Goal: Information Seeking & Learning: Learn about a topic

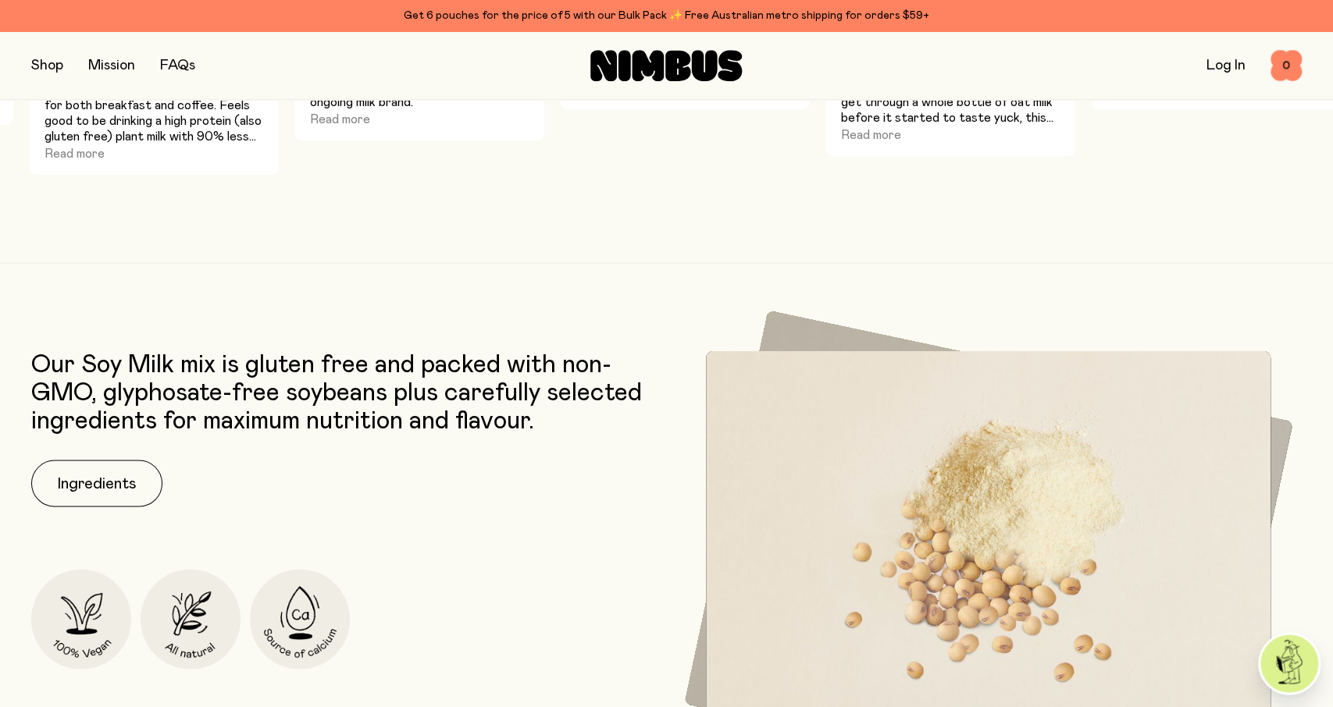
scroll to position [2111, 0]
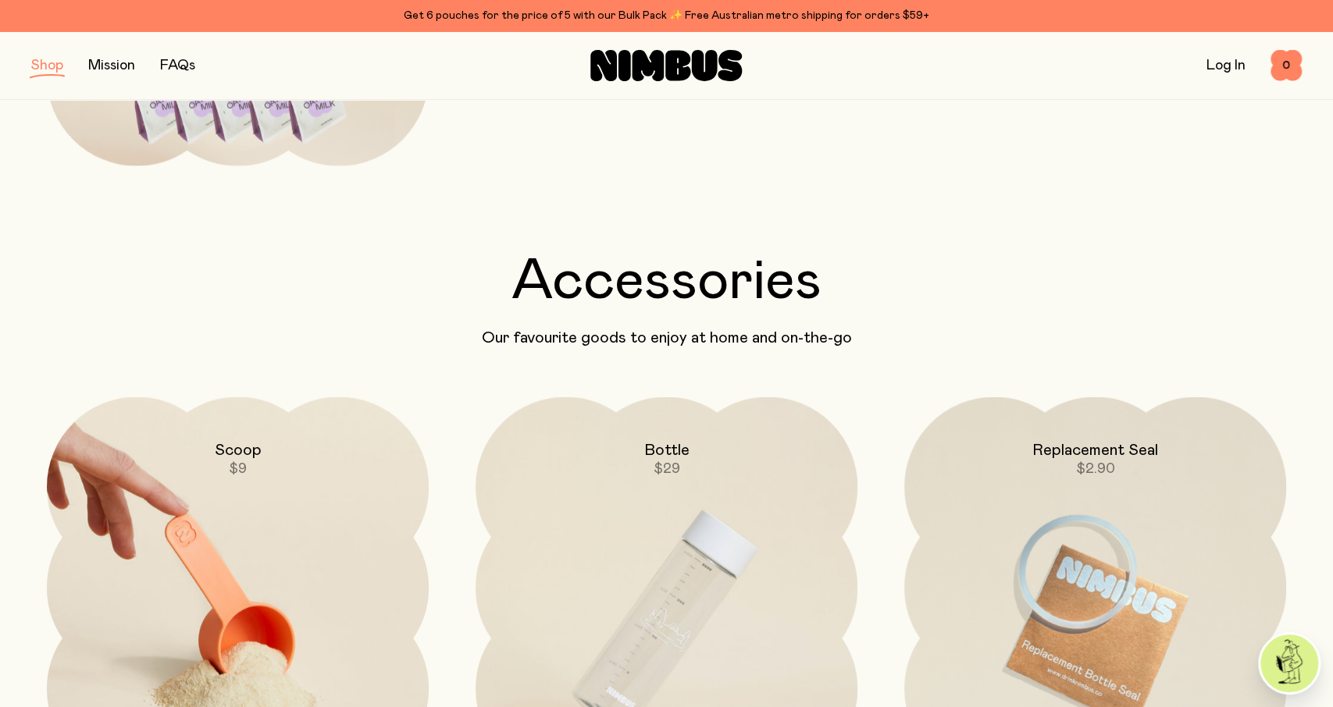
scroll to position [2841, 0]
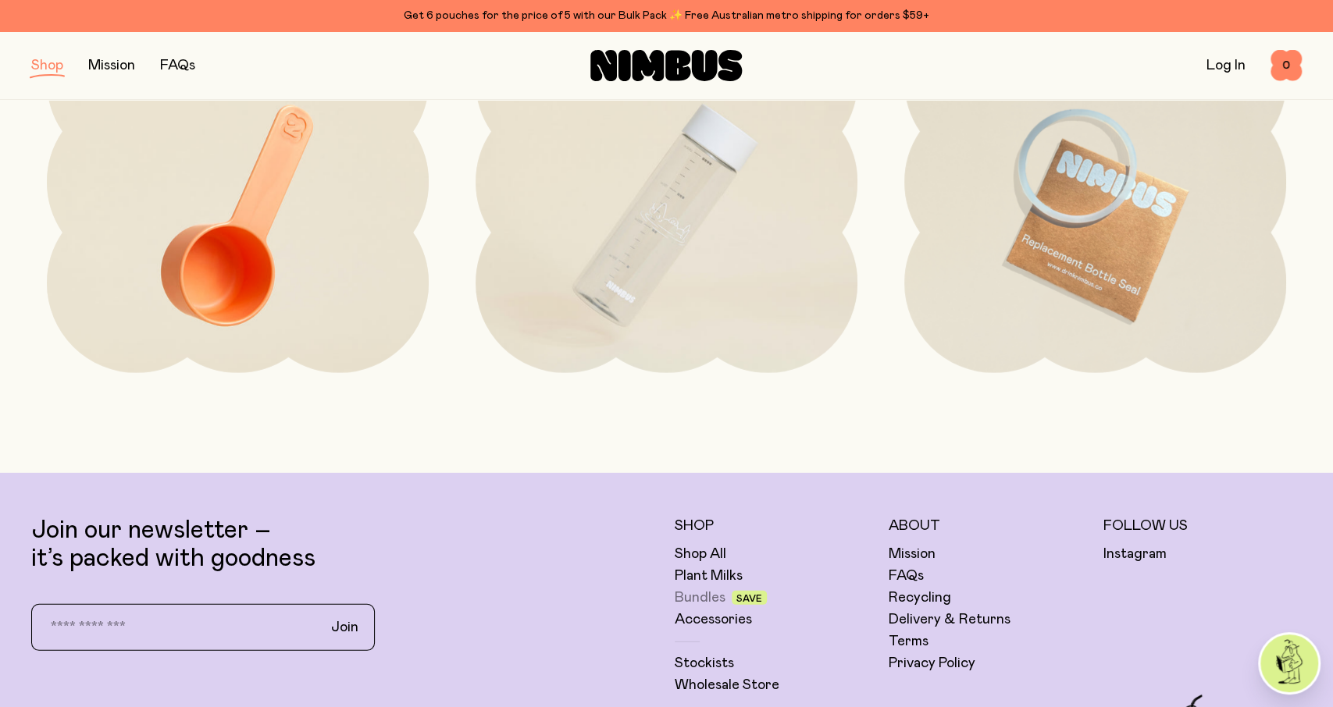
click at [714, 599] on link "Bundles" at bounding box center [699, 598] width 51 height 19
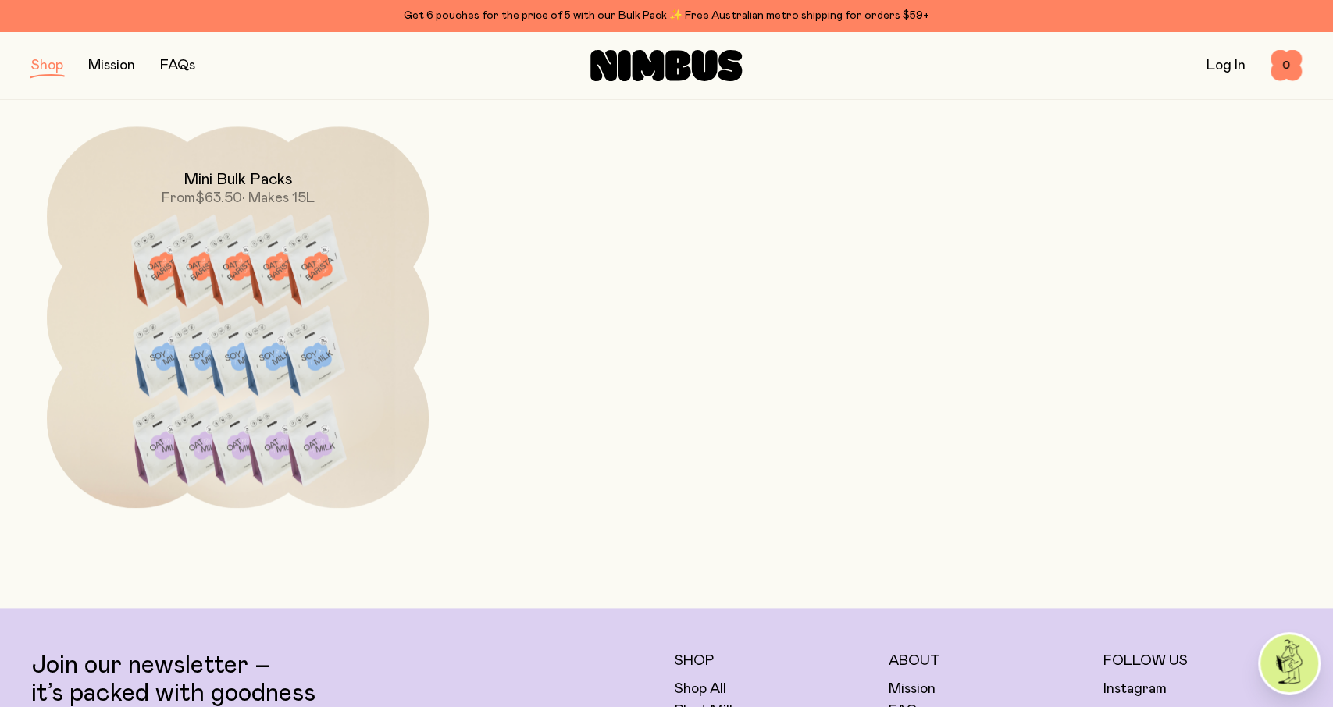
scroll to position [1461, 0]
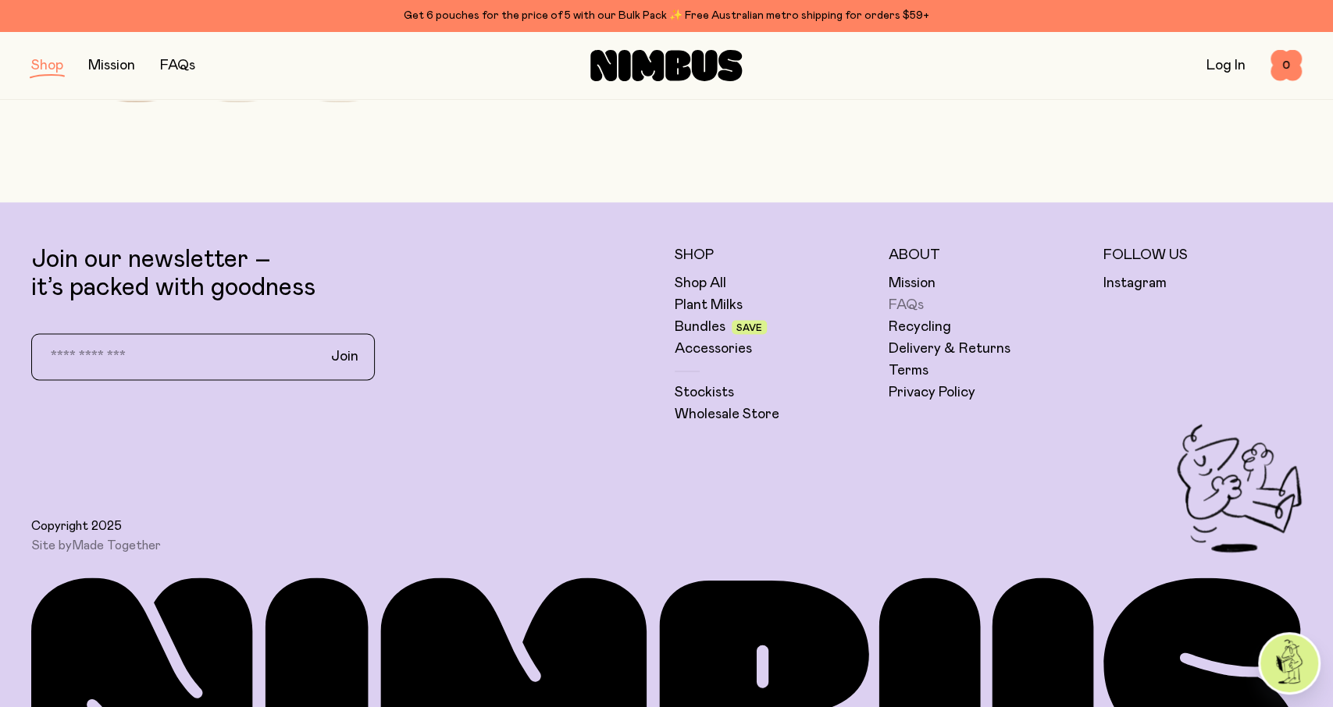
click at [911, 308] on link "FAQs" at bounding box center [905, 305] width 35 height 19
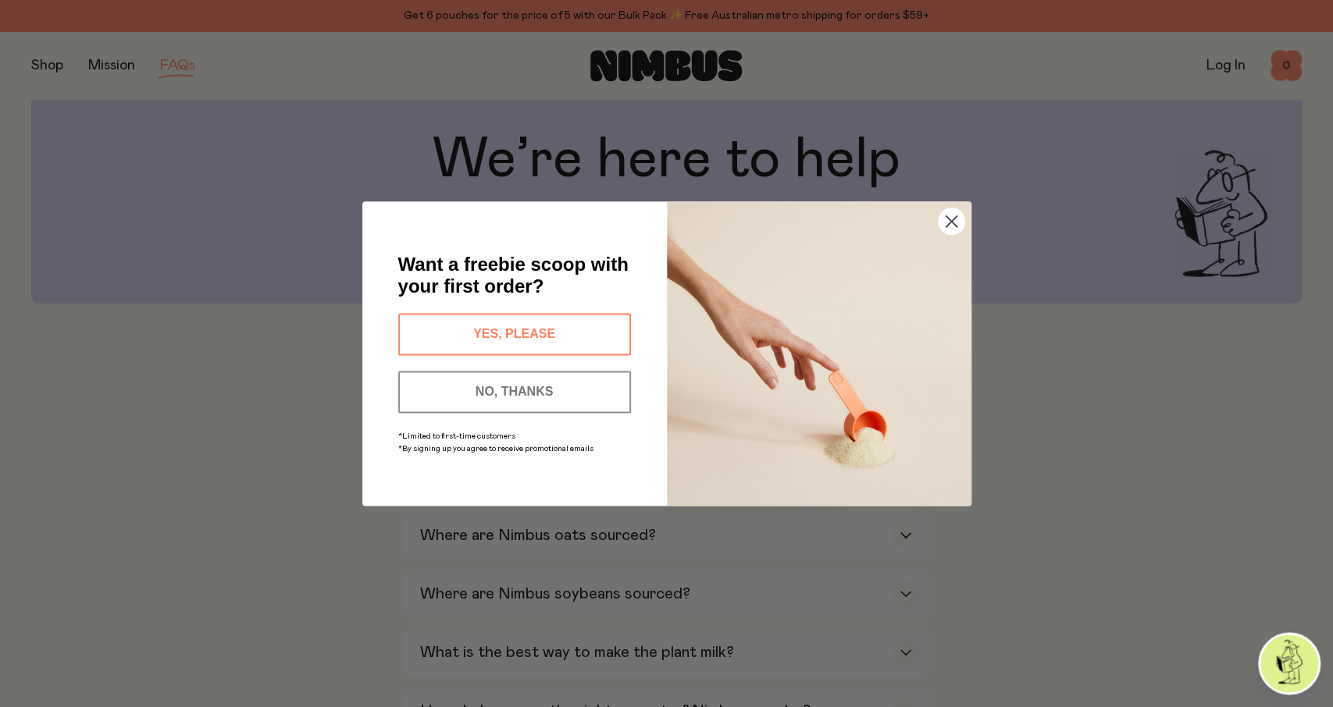
scroll to position [81, 0]
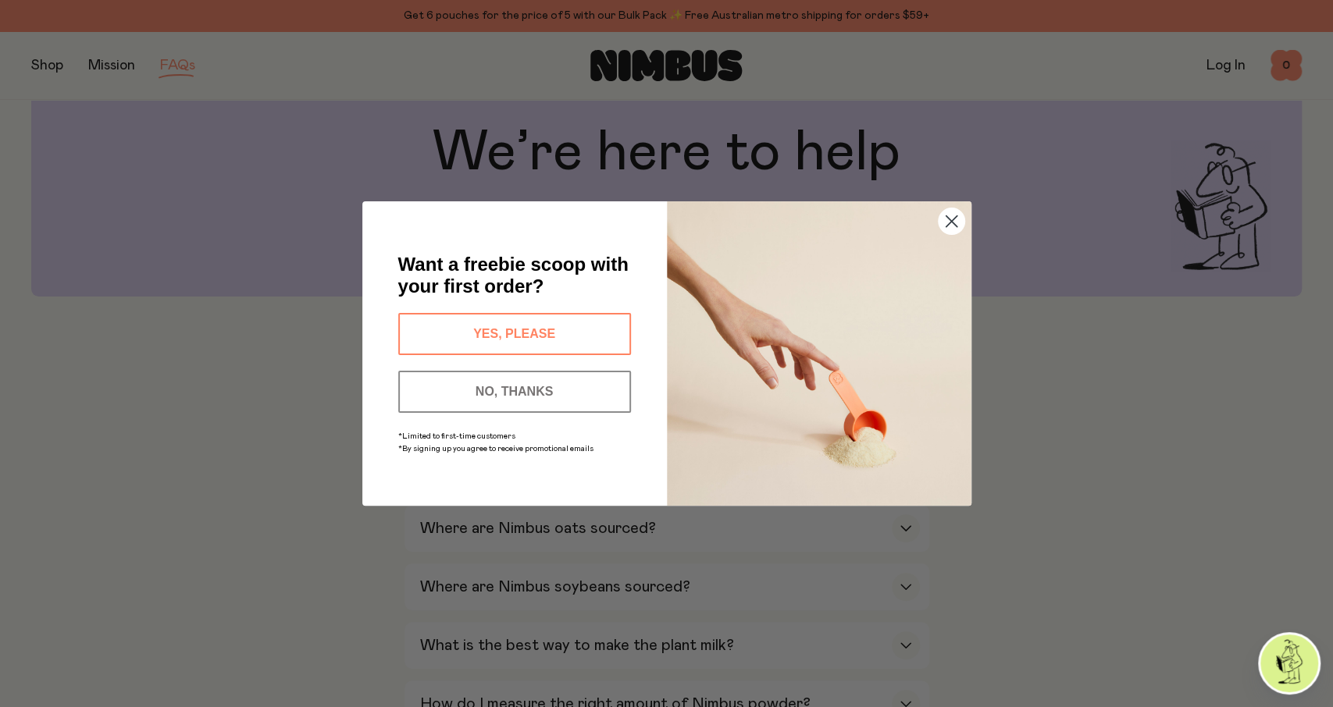
click at [961, 204] on img "POPUP Form" at bounding box center [819, 353] width 304 height 304
click at [955, 225] on circle "Close dialog" at bounding box center [951, 221] width 26 height 26
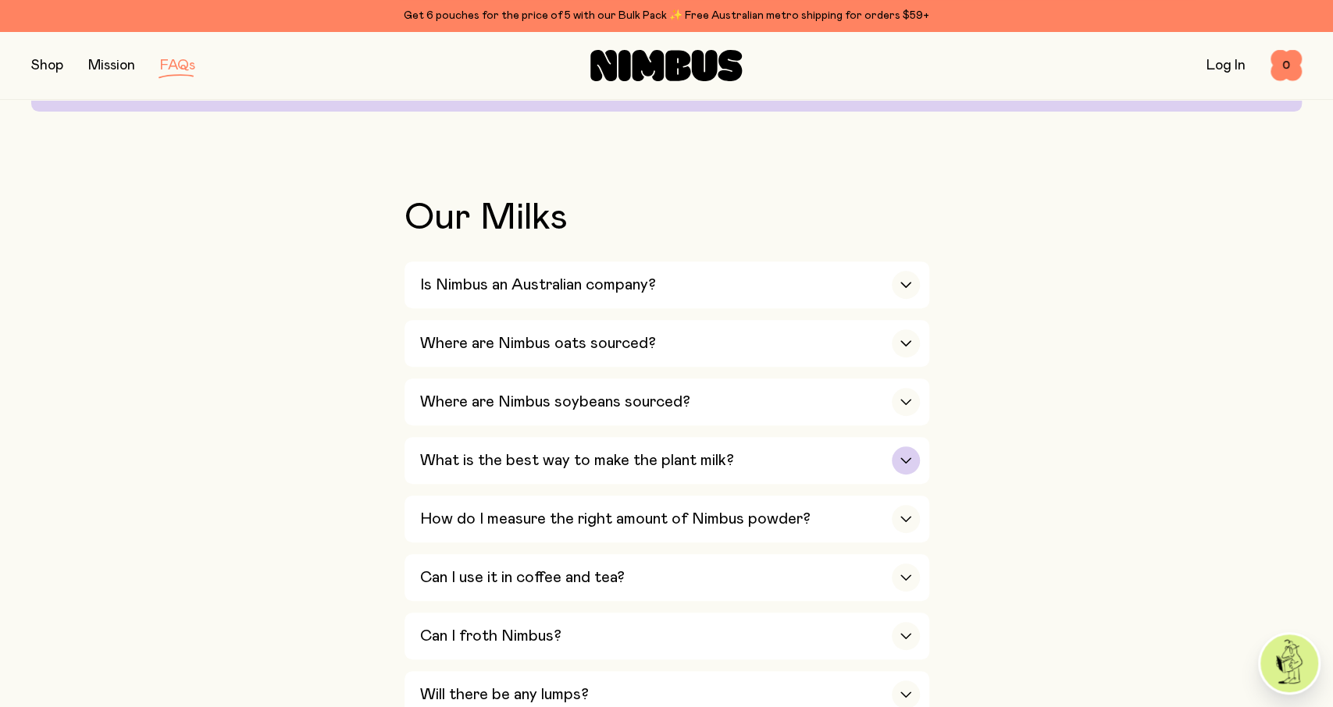
scroll to position [325, 0]
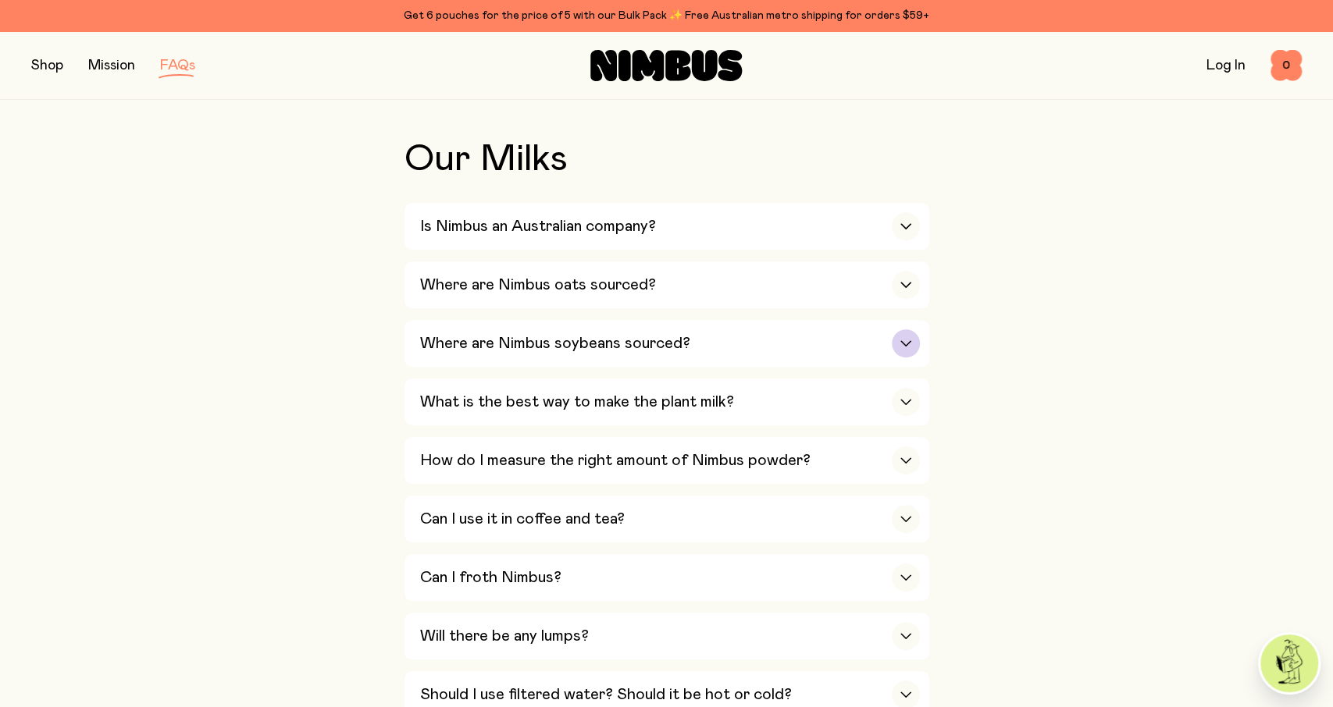
click at [771, 345] on div "Where are Nimbus soybeans sourced?" at bounding box center [670, 343] width 500 height 47
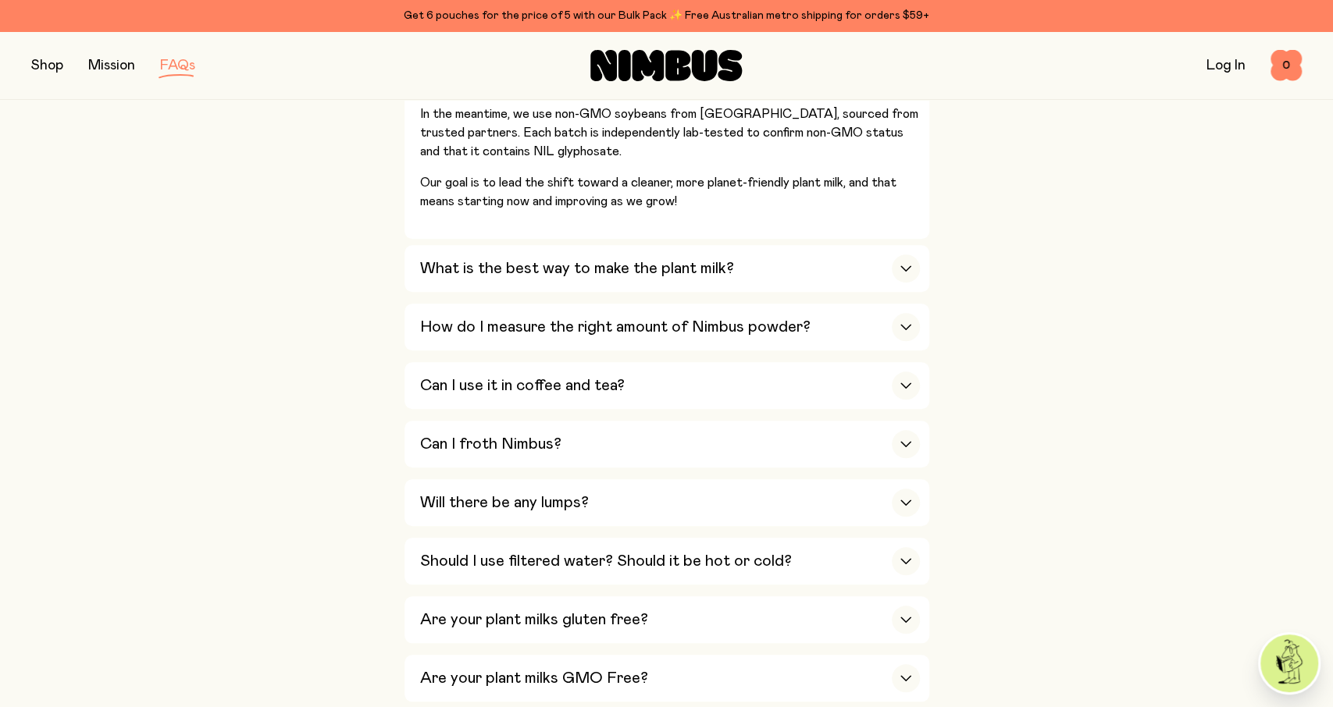
scroll to position [731, 0]
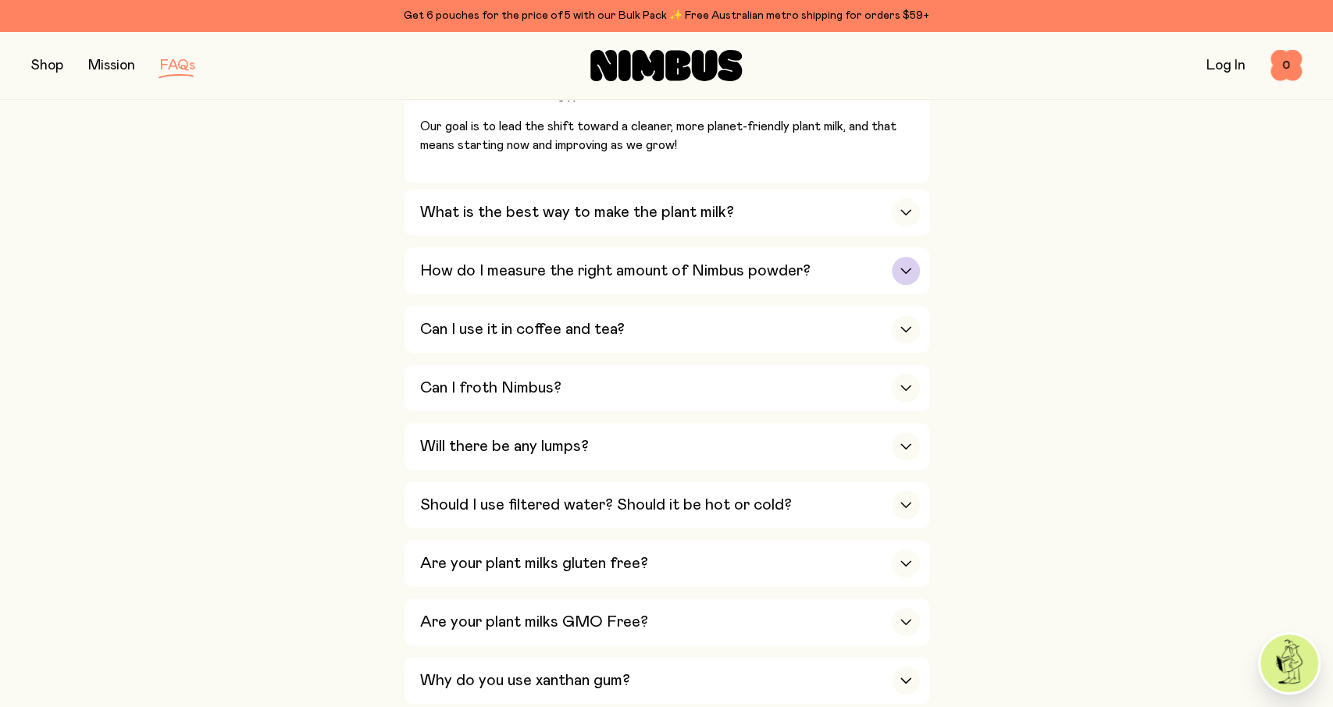
click at [799, 275] on h3 "How do I measure the right amount of Nimbus powder?" at bounding box center [615, 271] width 390 height 19
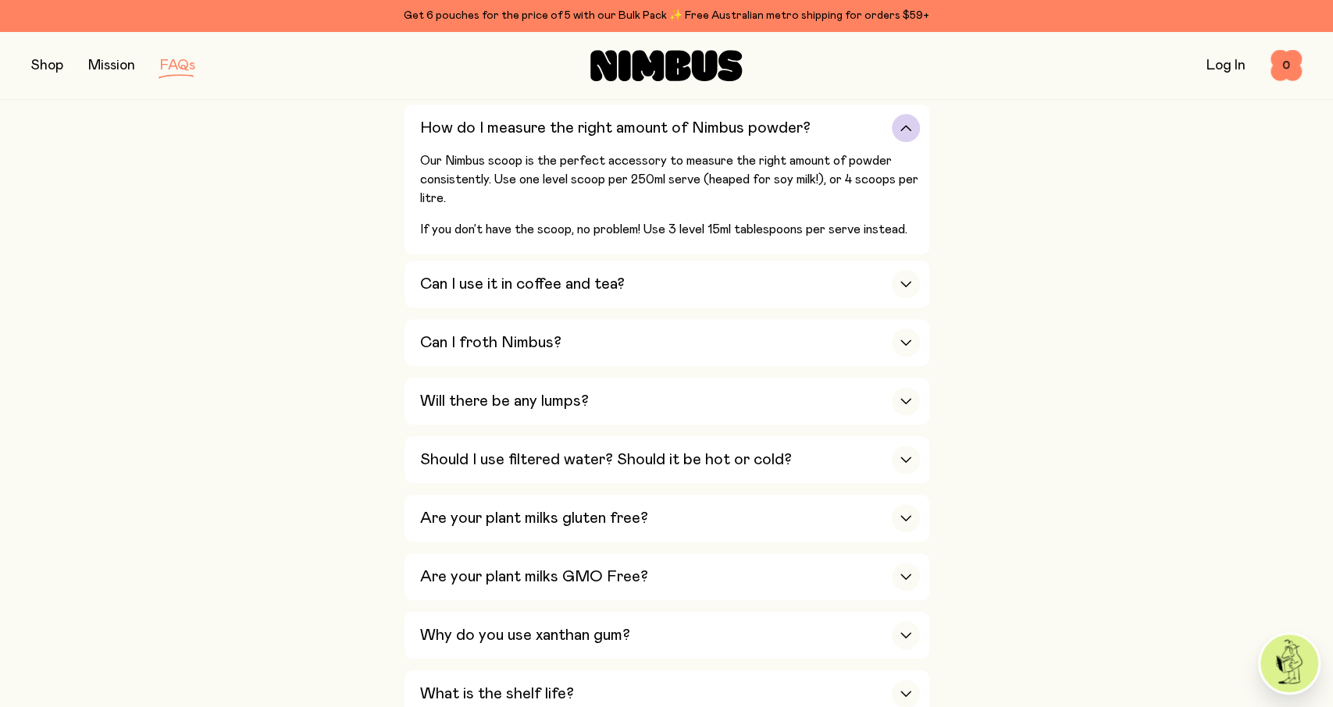
scroll to position [649, 0]
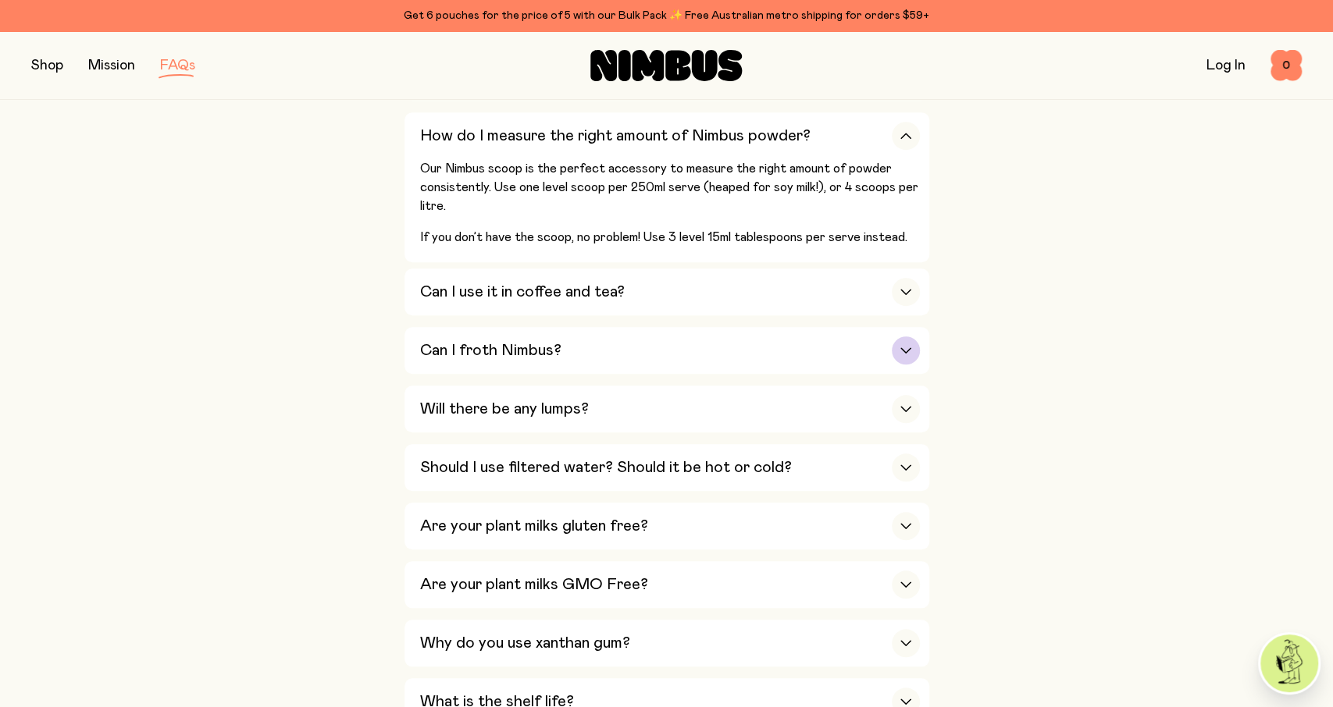
click at [786, 340] on div "Can I froth Nimbus?" at bounding box center [670, 350] width 500 height 47
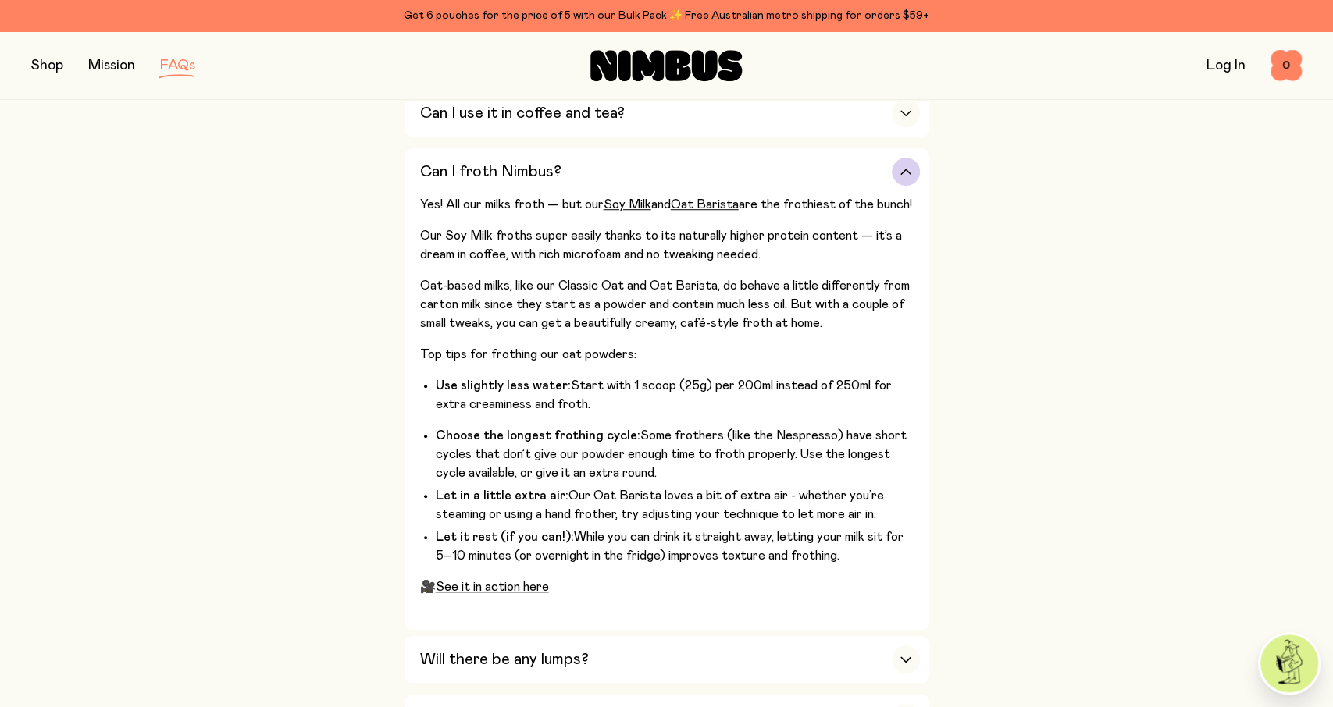
scroll to position [1137, 0]
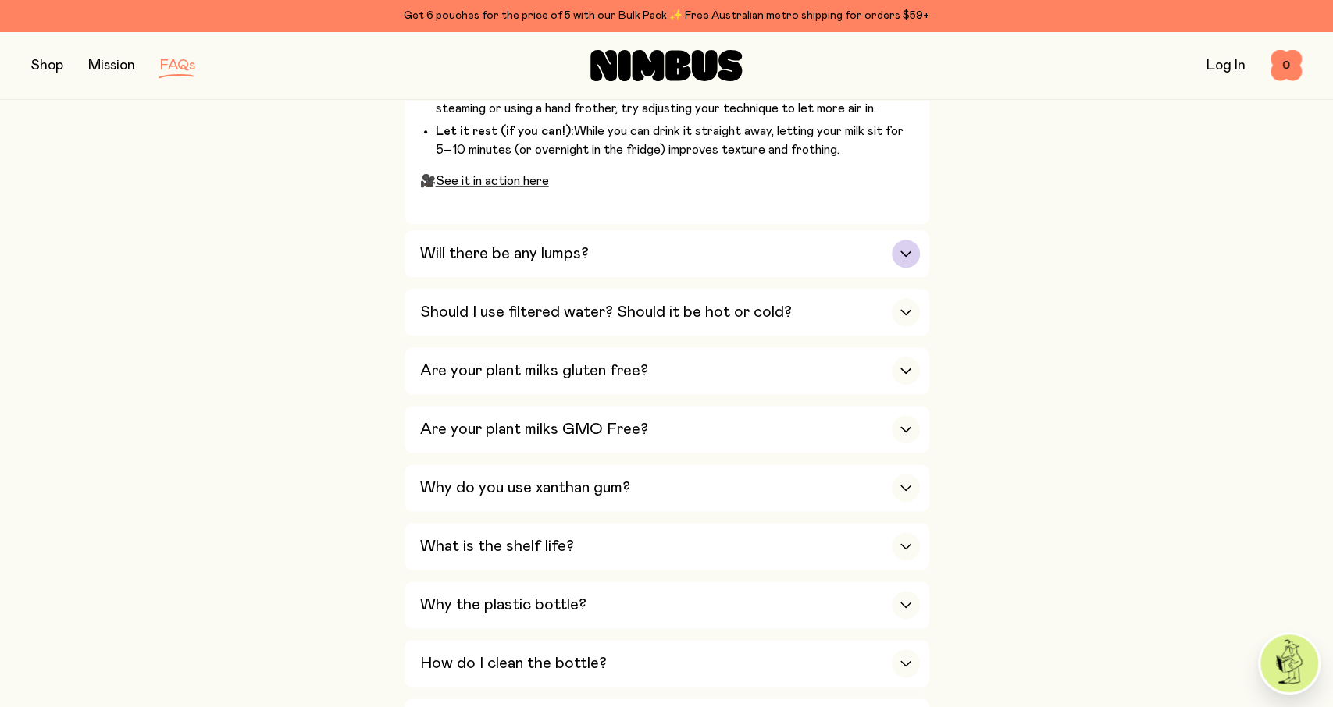
click at [623, 249] on div "Will there be any lumps?" at bounding box center [670, 253] width 500 height 47
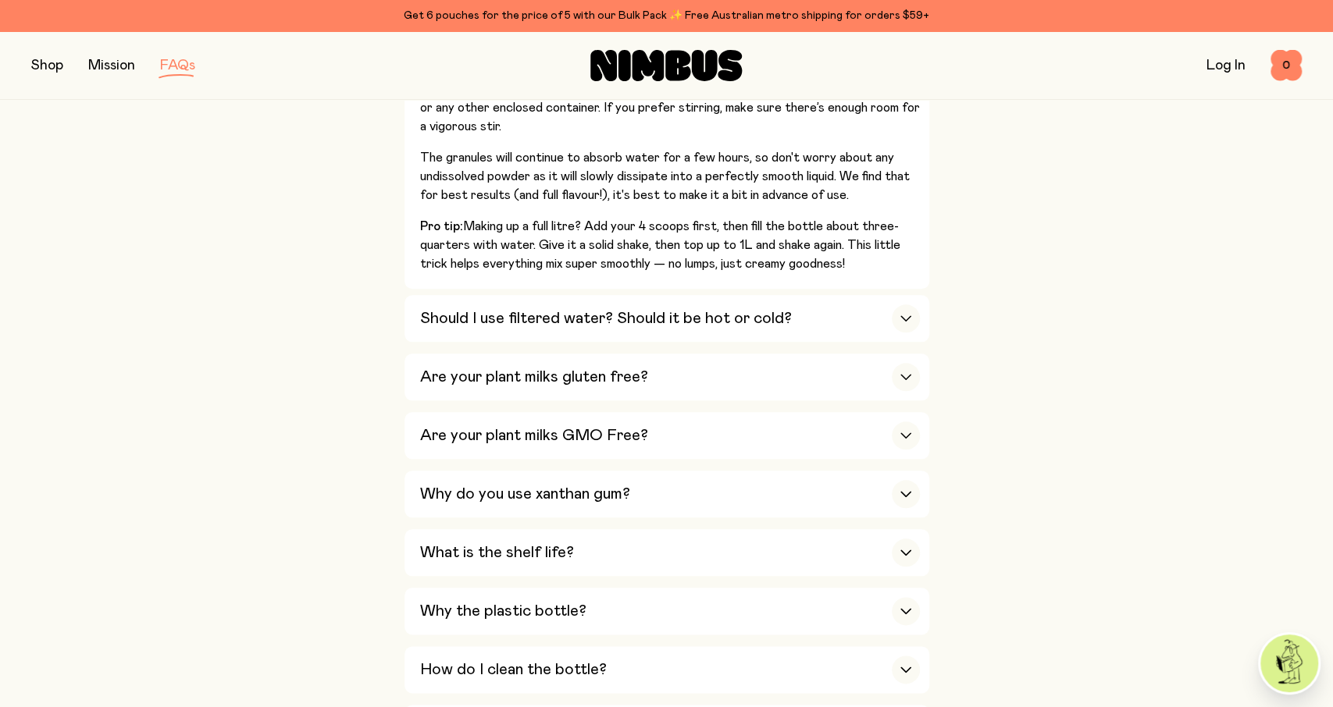
scroll to position [812, 0]
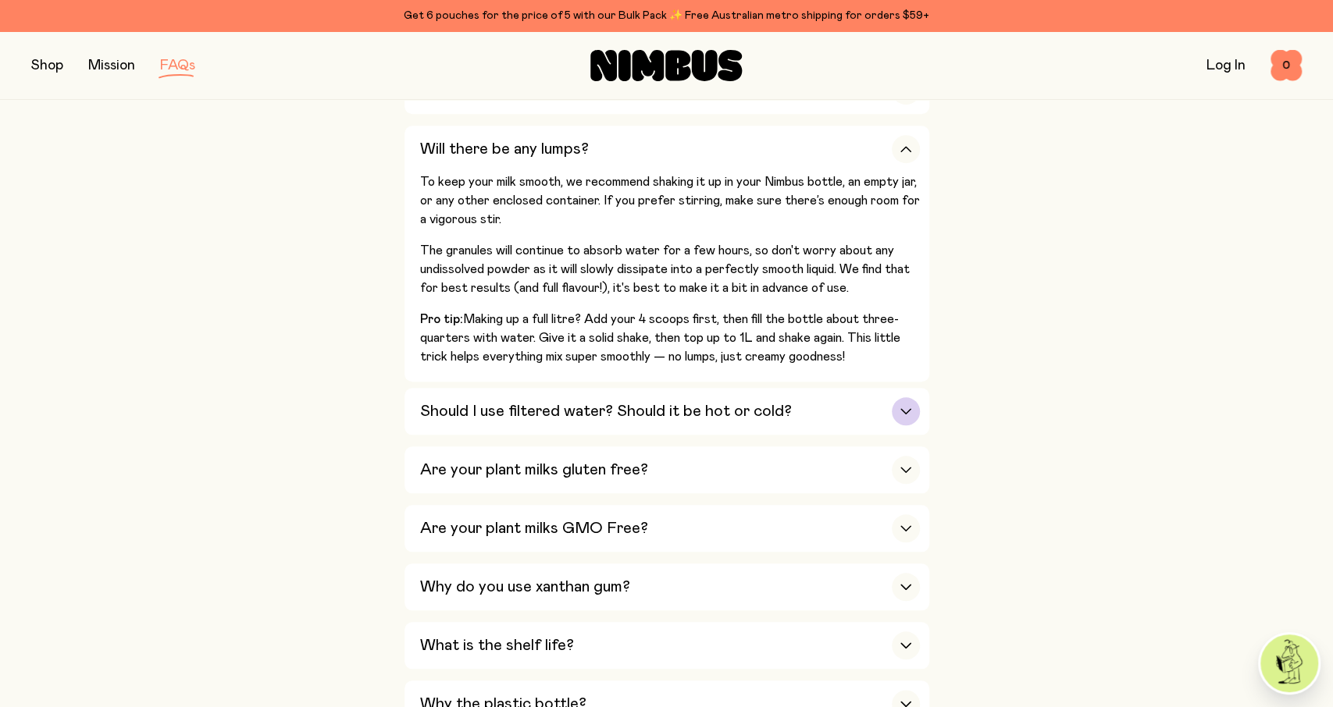
click at [719, 410] on h3 "Should I use filtered water? Should it be hot or cold?" at bounding box center [606, 411] width 372 height 19
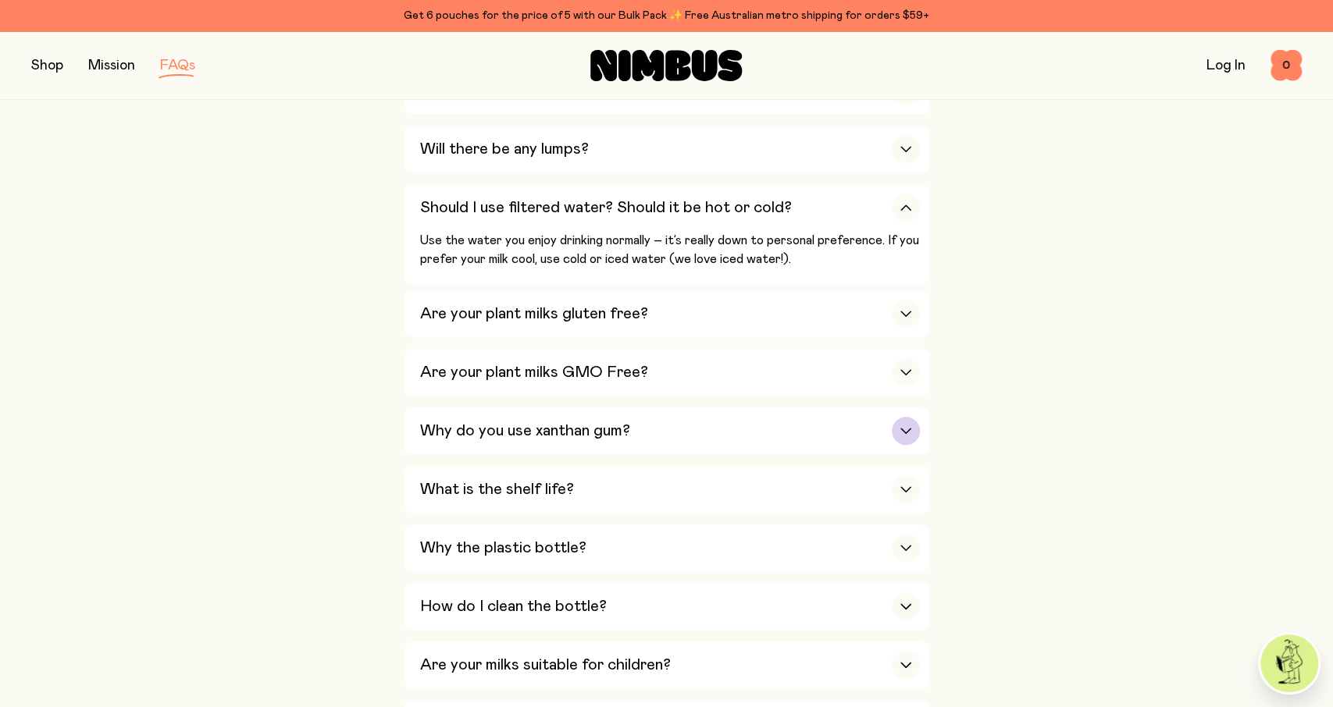
click at [723, 444] on div "Why do you use xanthan gum?" at bounding box center [670, 430] width 500 height 47
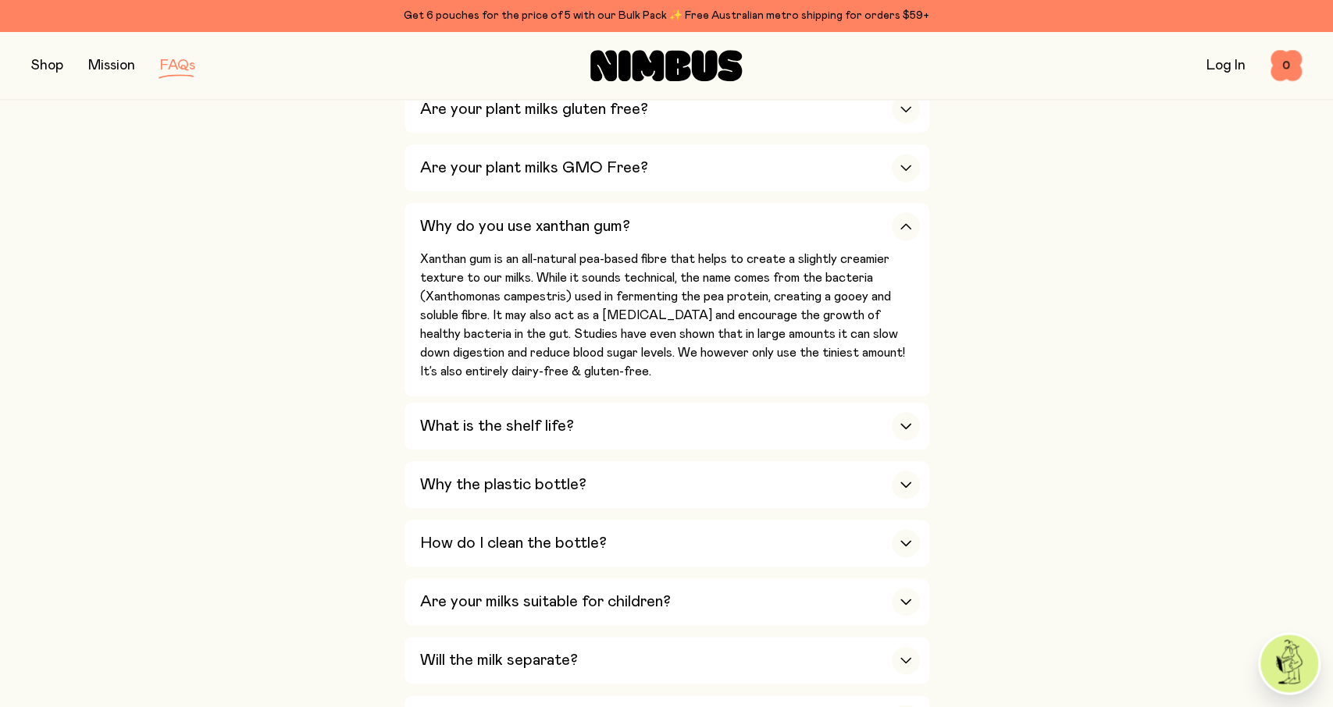
scroll to position [974, 0]
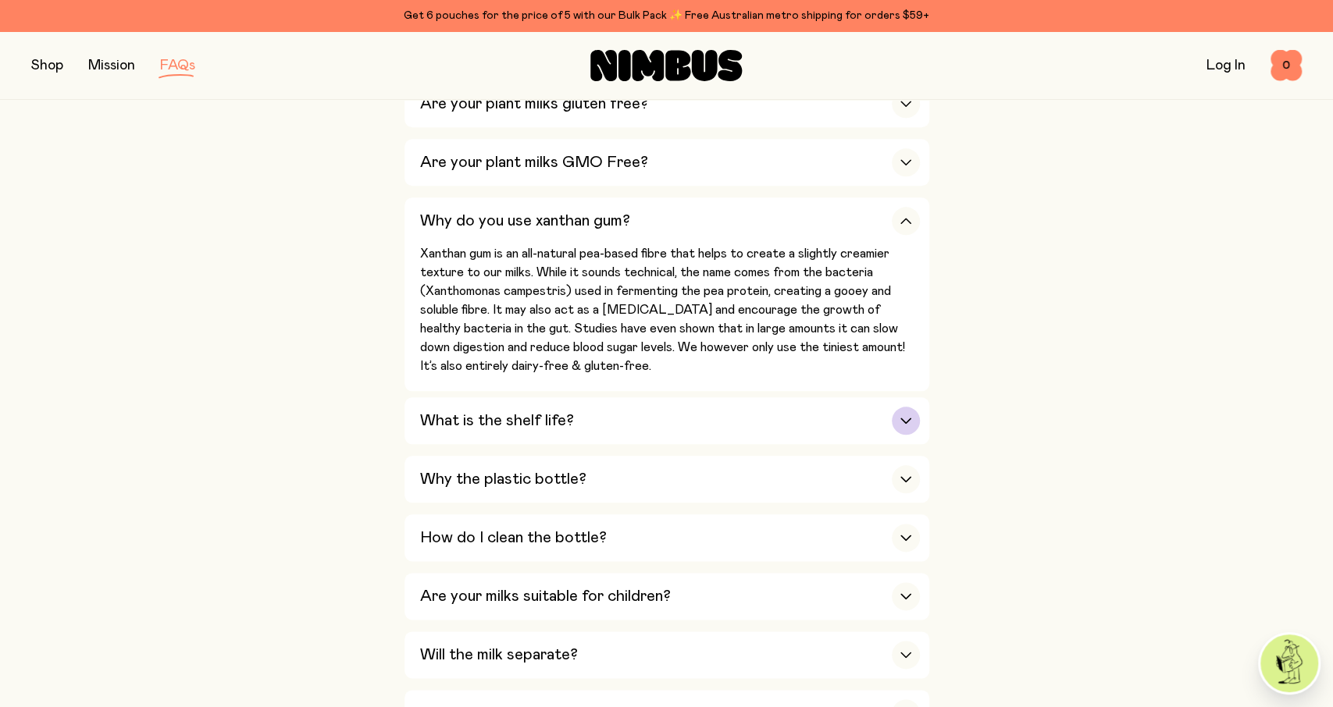
click at [654, 423] on div "What is the shelf life?" at bounding box center [670, 420] width 500 height 47
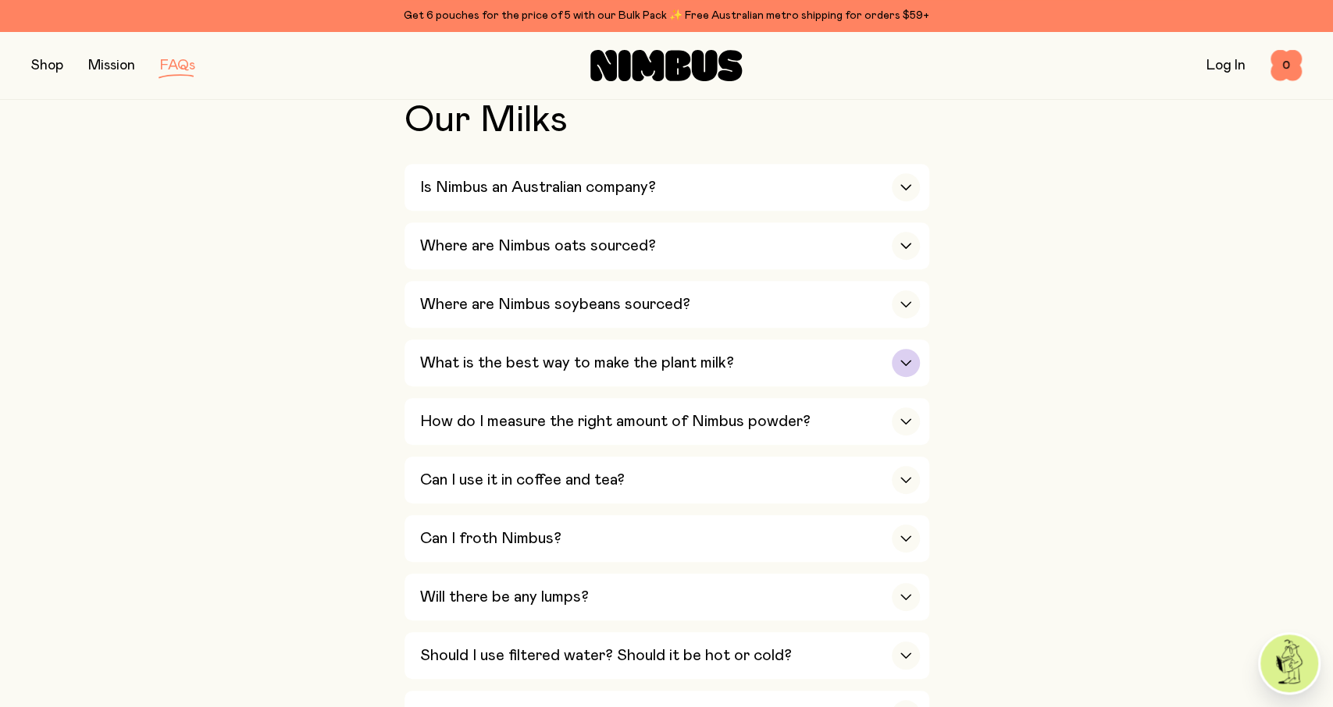
scroll to position [325, 0]
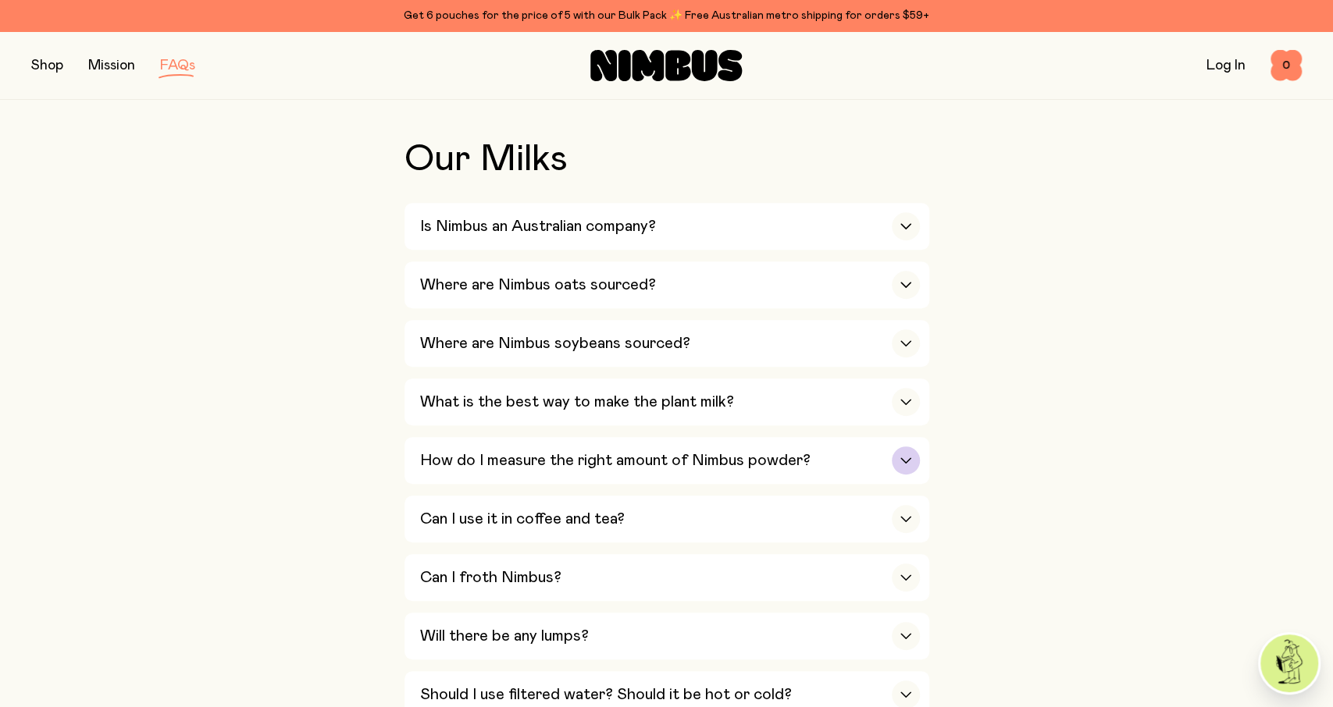
click at [658, 451] on h3 "How do I measure the right amount of Nimbus powder?" at bounding box center [615, 460] width 390 height 19
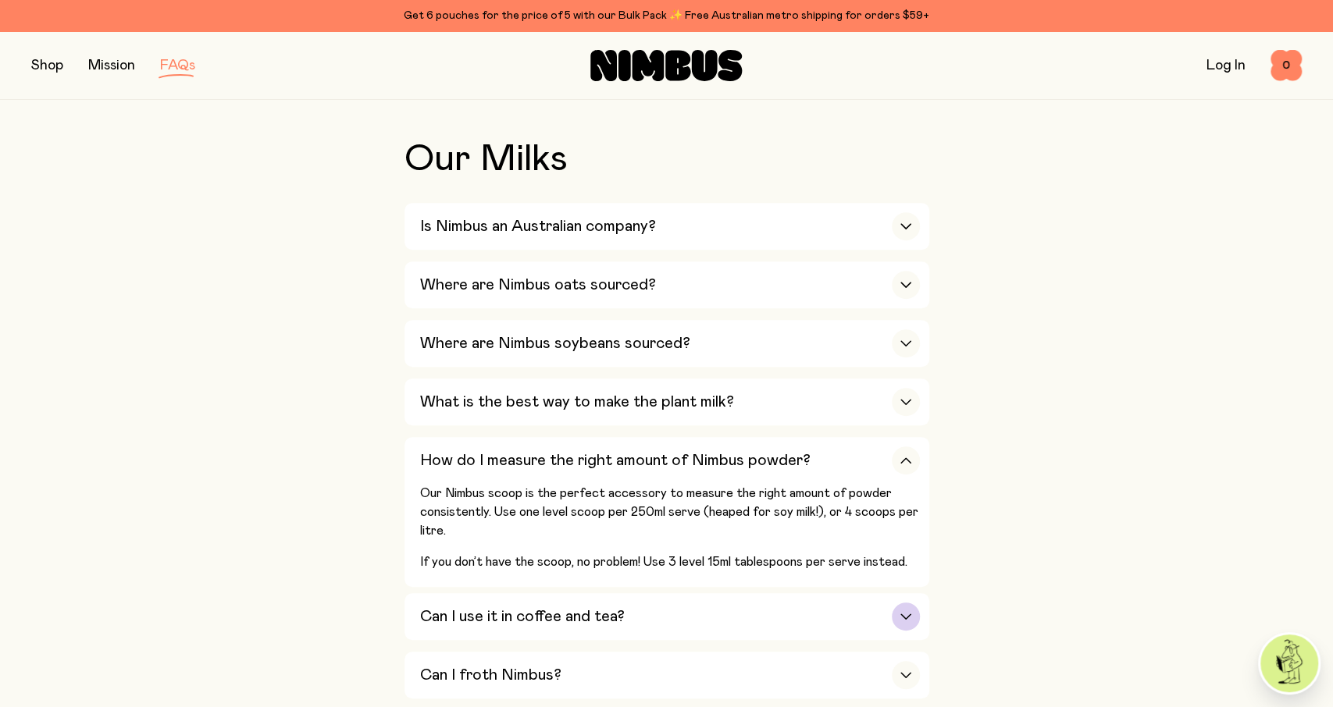
click at [625, 633] on div "Can I use it in coffee and tea?" at bounding box center [670, 616] width 500 height 47
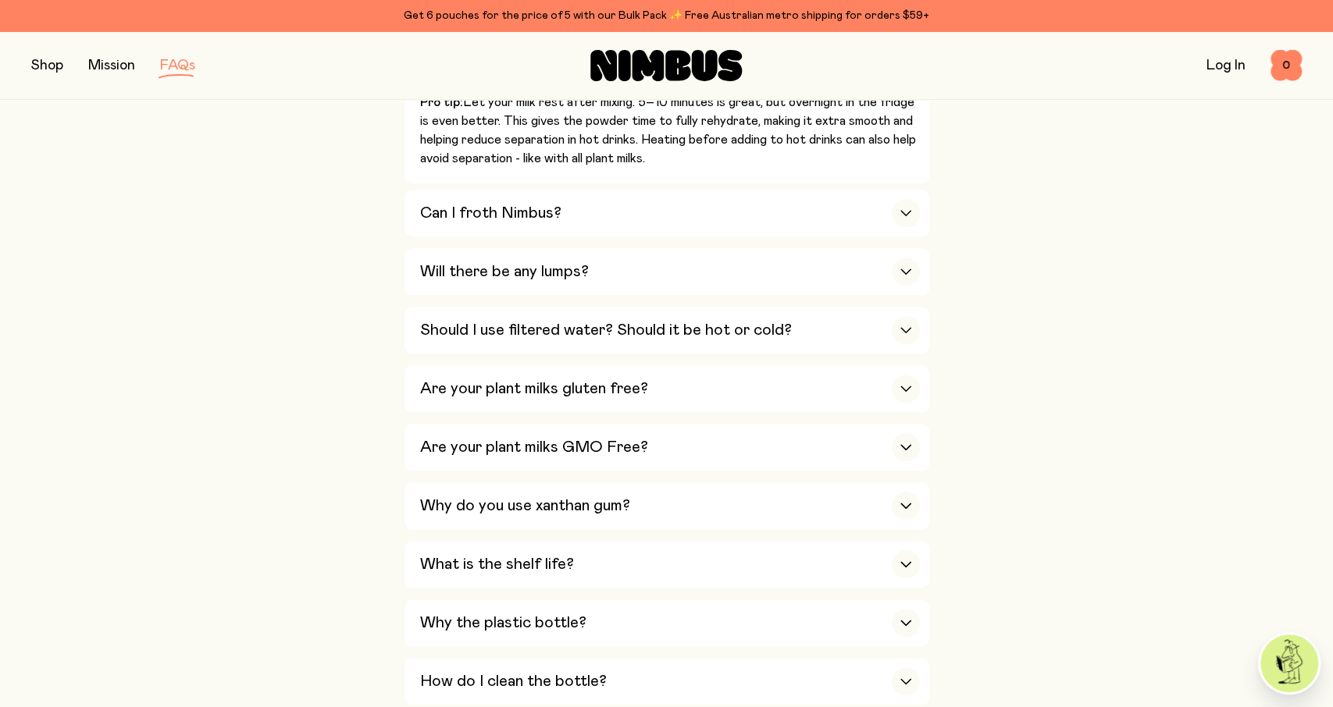
scroll to position [1461, 0]
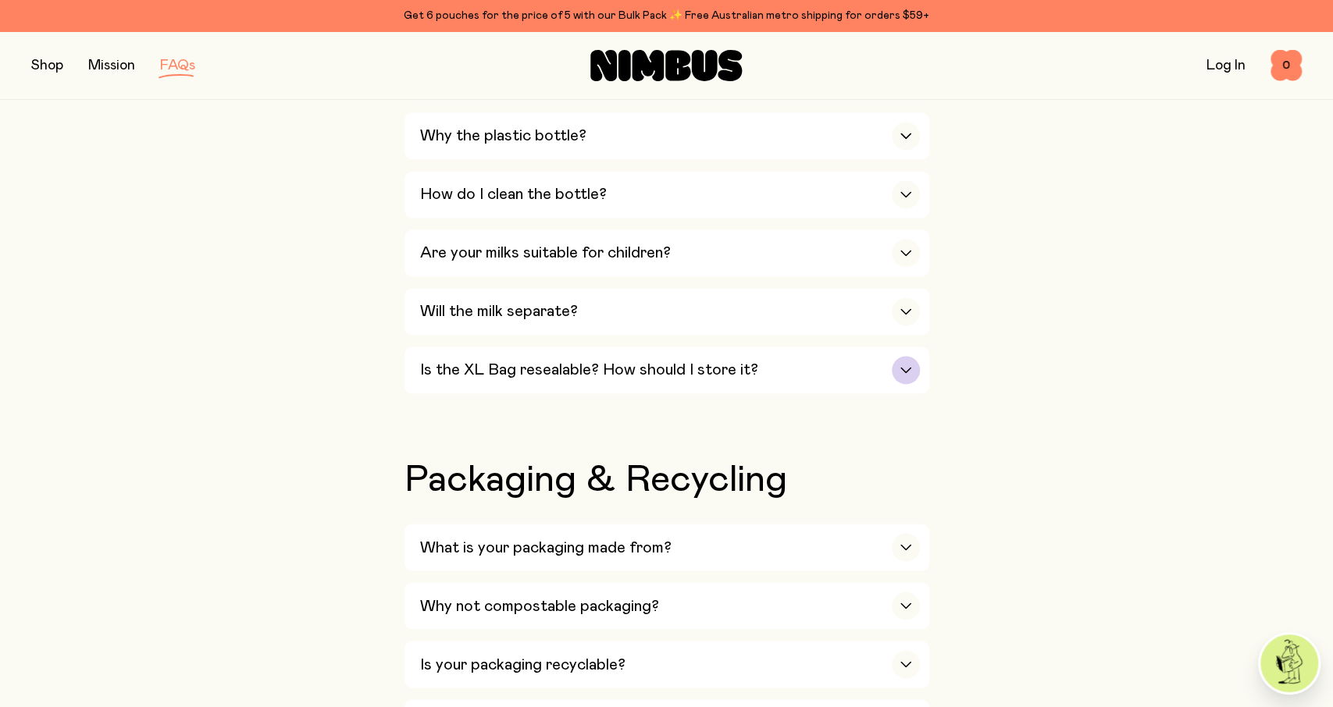
click at [542, 361] on h3 "Is the XL Bag resealable? How should I store it?" at bounding box center [589, 370] width 338 height 19
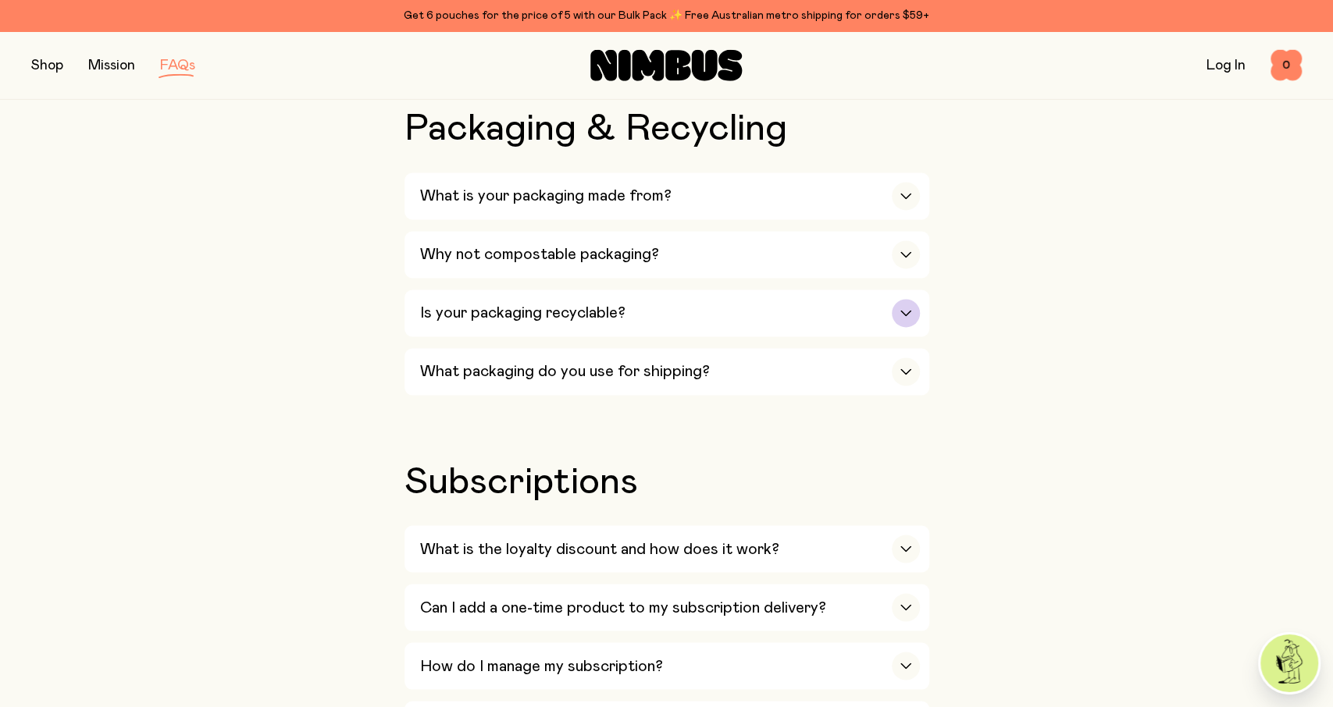
scroll to position [1882, 0]
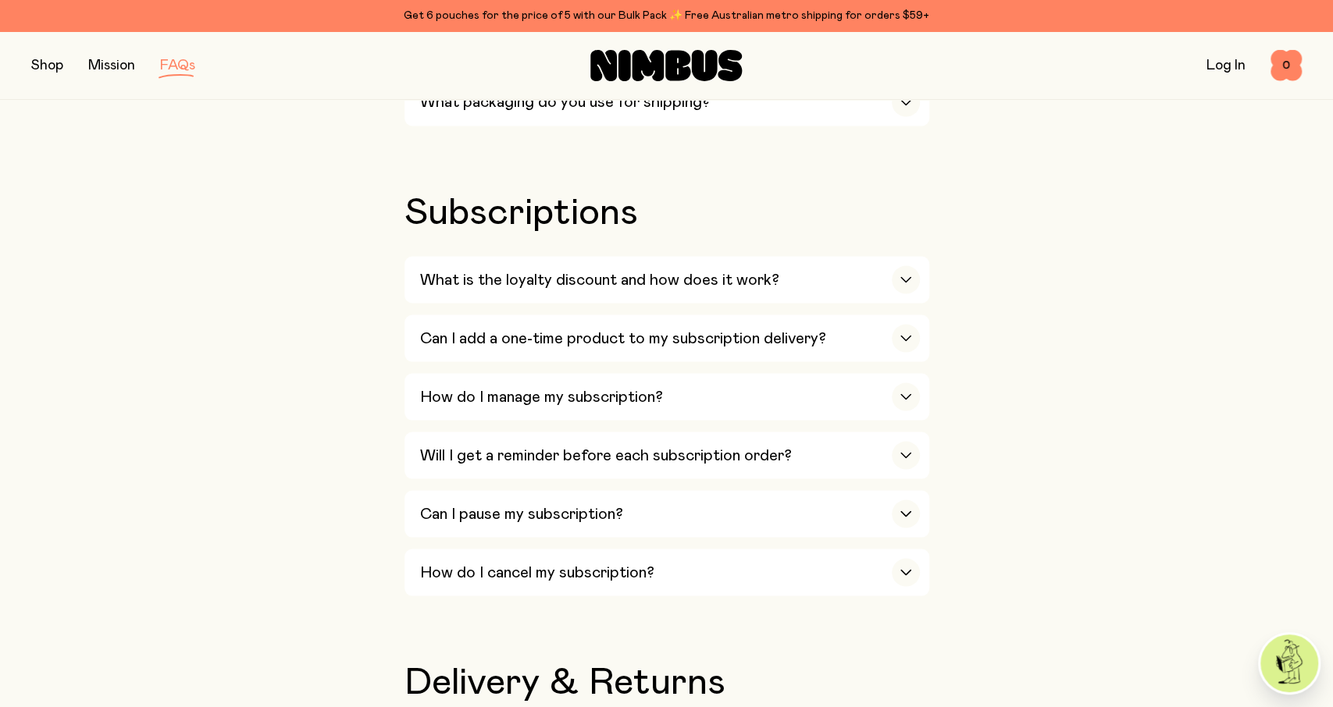
click at [556, 290] on div "What is the loyalty discount and how does it work? We think our loyal Nimbus dr…" at bounding box center [666, 428] width 525 height 345
click at [561, 271] on h3 "What is the loyalty discount and how does it work?" at bounding box center [599, 279] width 359 height 19
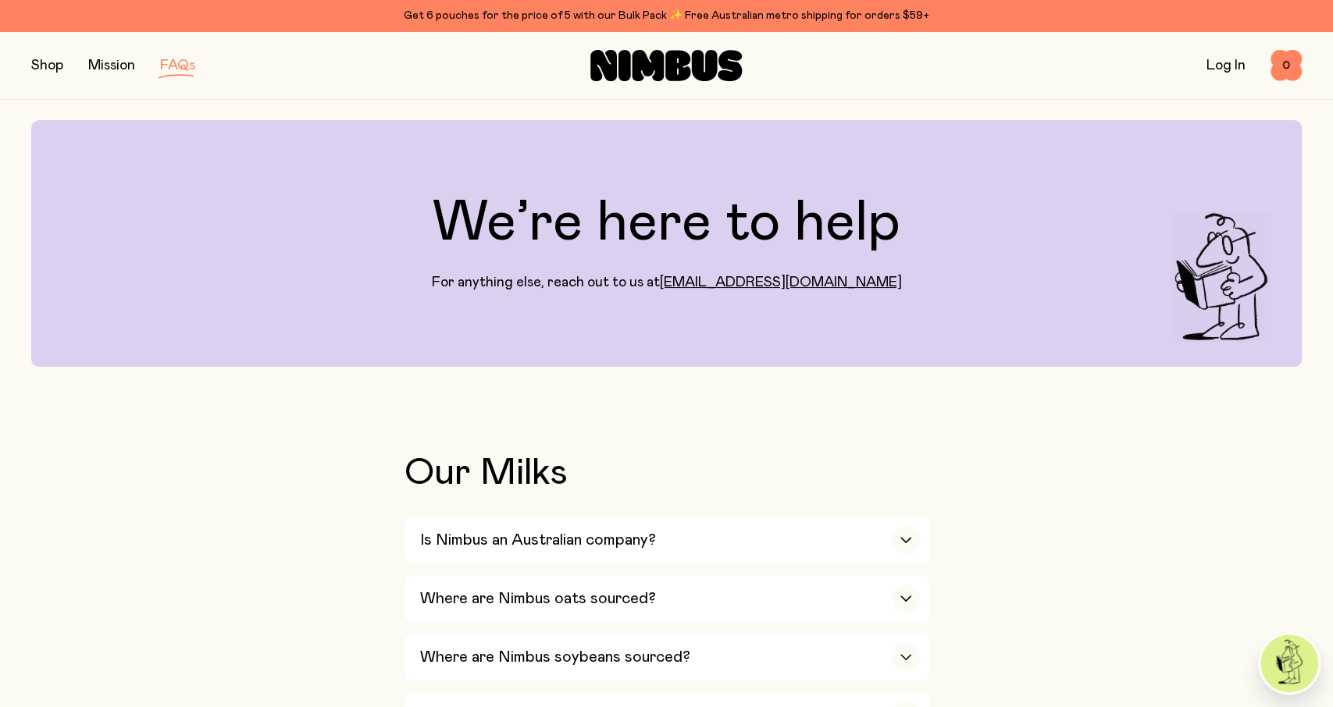
scroll to position [0, 0]
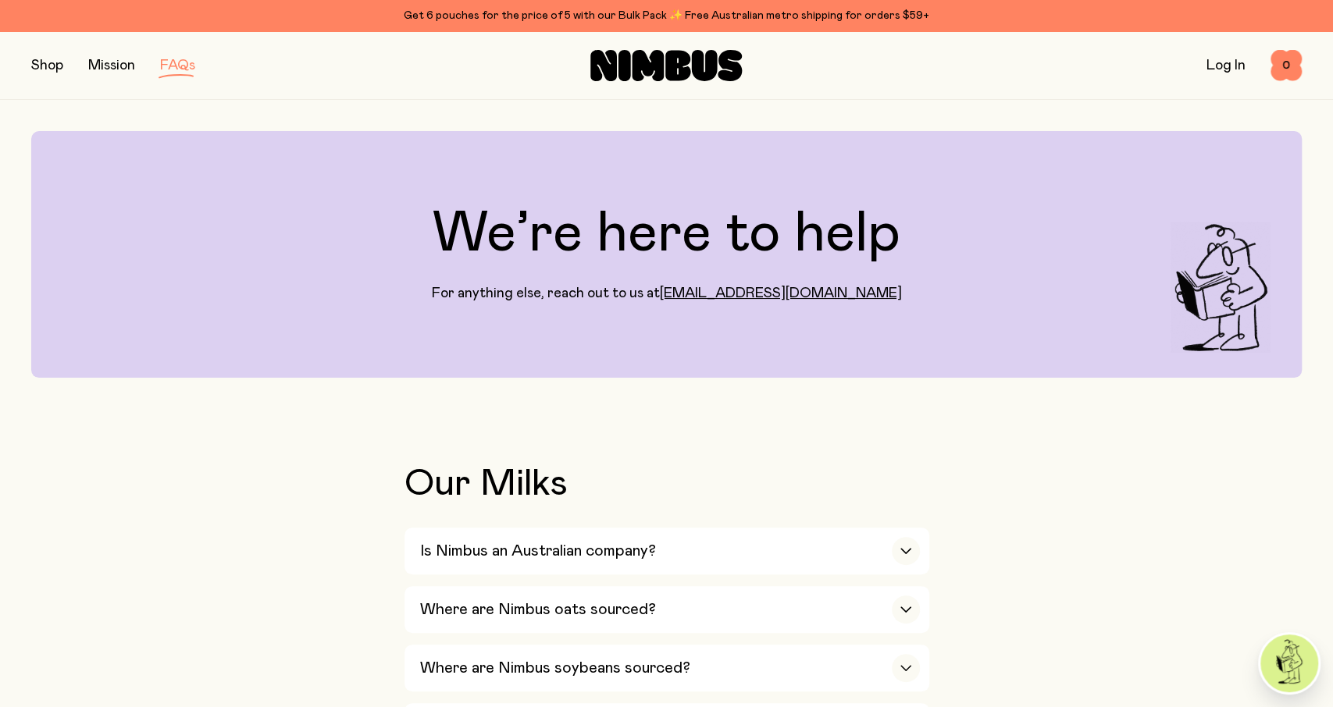
click at [144, 59] on div "Shop Mission FAQs" at bounding box center [242, 66] width 423 height 22
click at [118, 62] on link "Mission" at bounding box center [111, 66] width 47 height 14
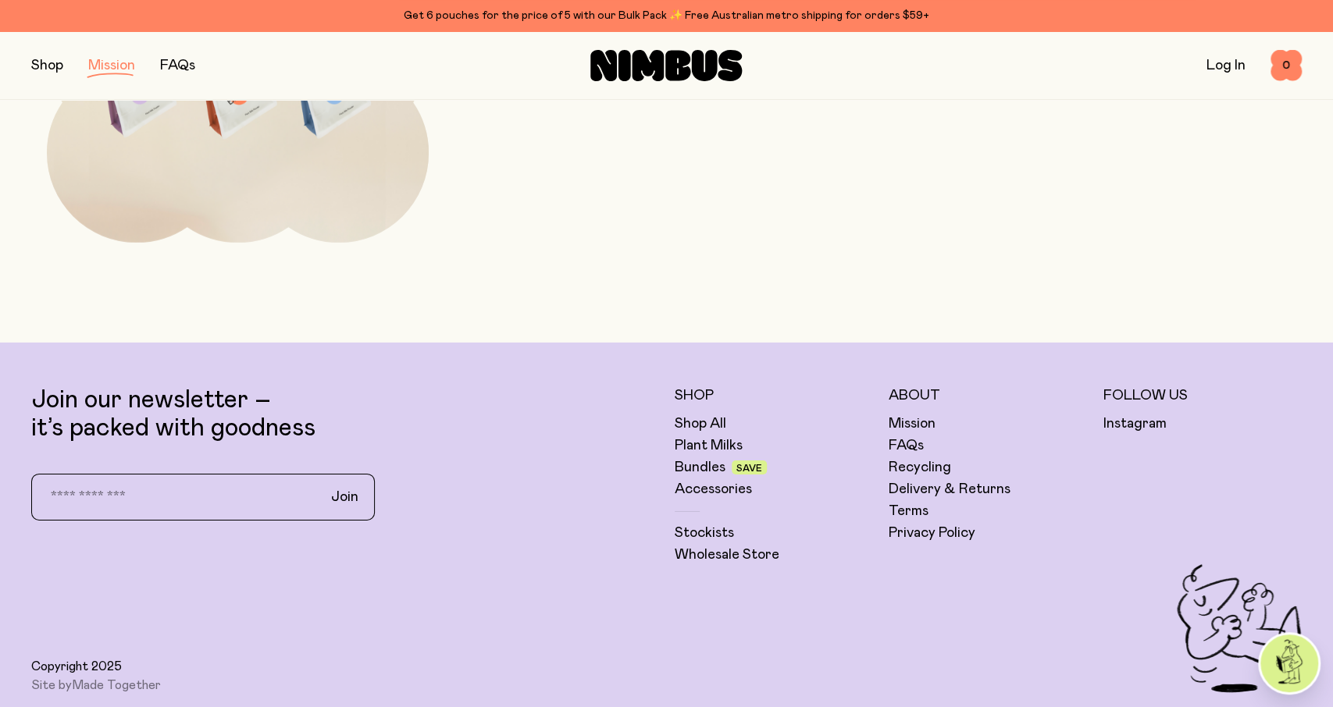
scroll to position [3247, 0]
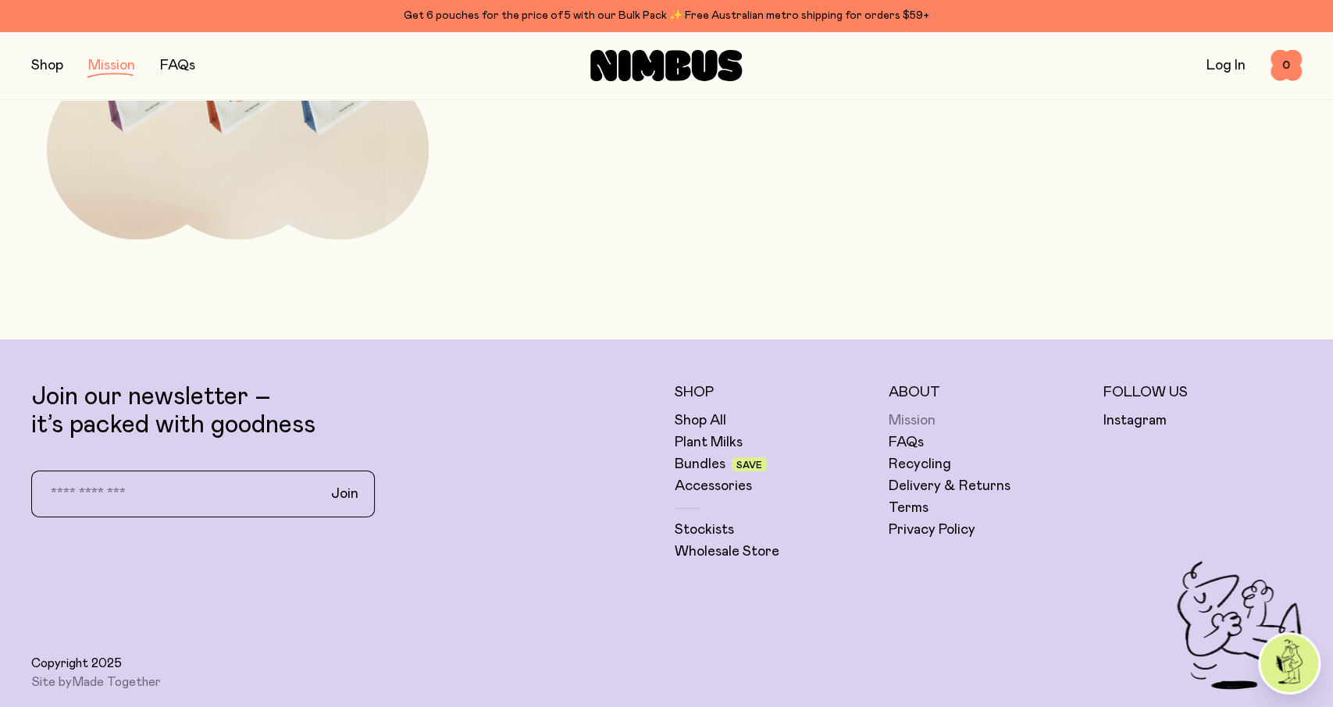
click at [912, 426] on link "Mission" at bounding box center [911, 420] width 47 height 19
click at [911, 418] on link "Mission" at bounding box center [911, 420] width 47 height 19
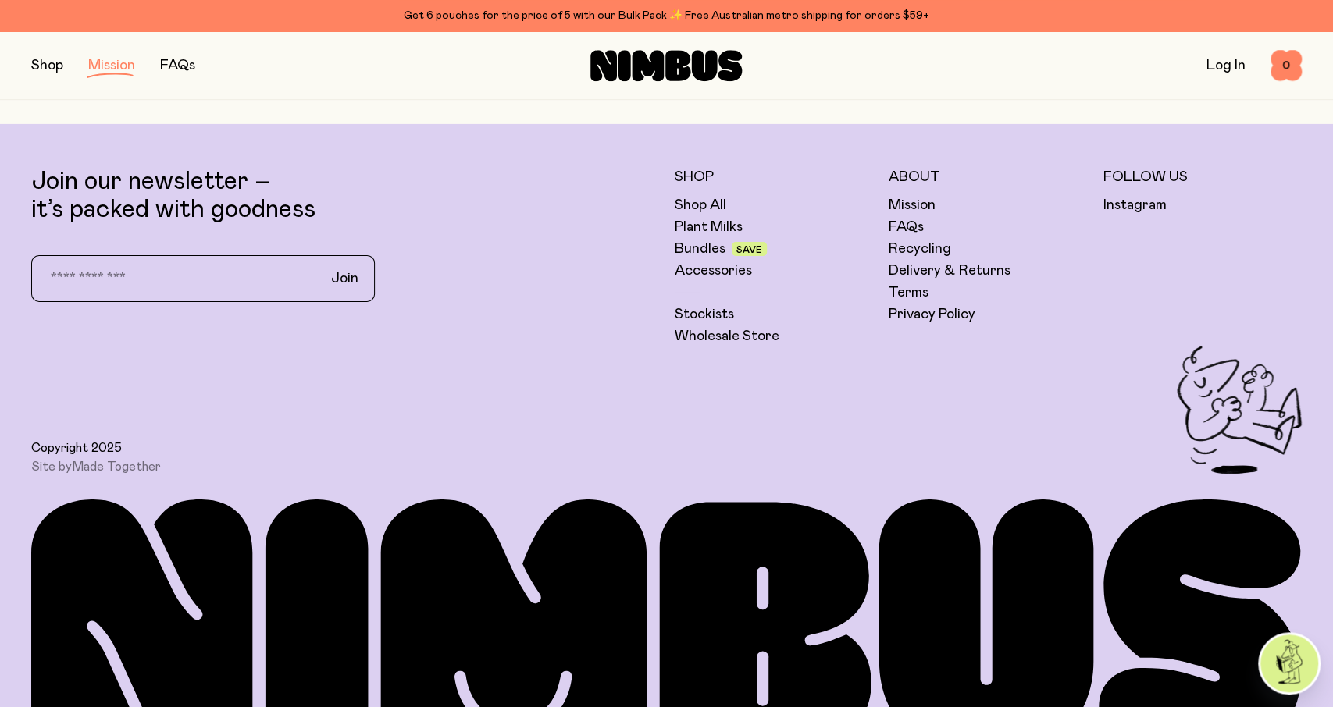
scroll to position [3450, 0]
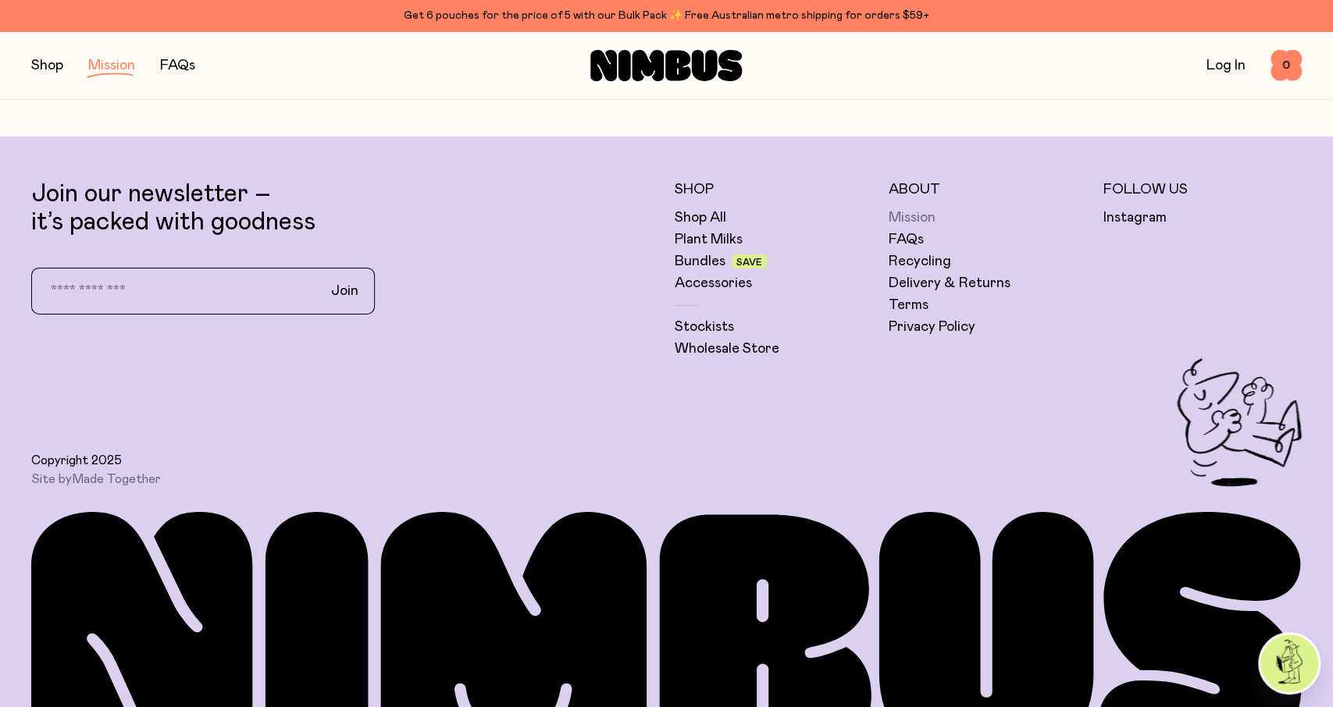
click at [903, 210] on link "Mission" at bounding box center [911, 217] width 47 height 19
click at [909, 231] on link "FAQs" at bounding box center [905, 239] width 35 height 19
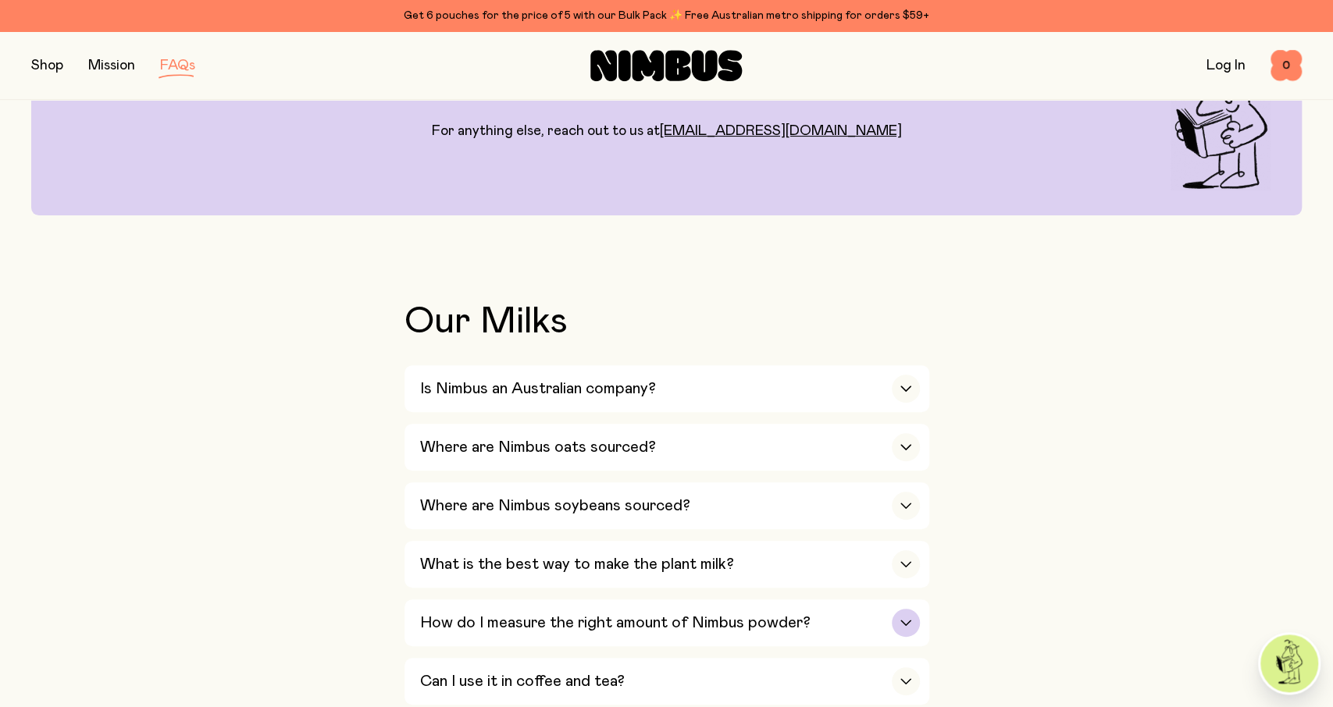
scroll to position [406, 0]
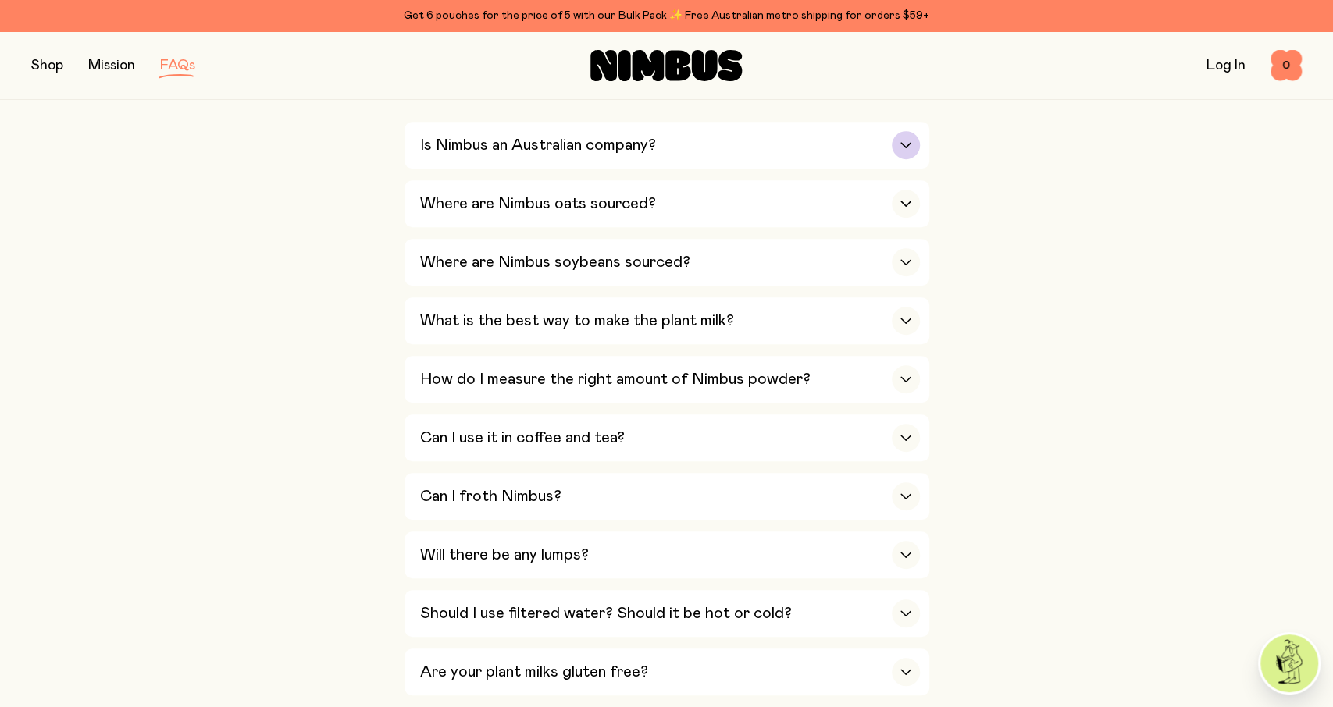
click at [692, 155] on div "Is Nimbus an Australian company?" at bounding box center [670, 145] width 500 height 47
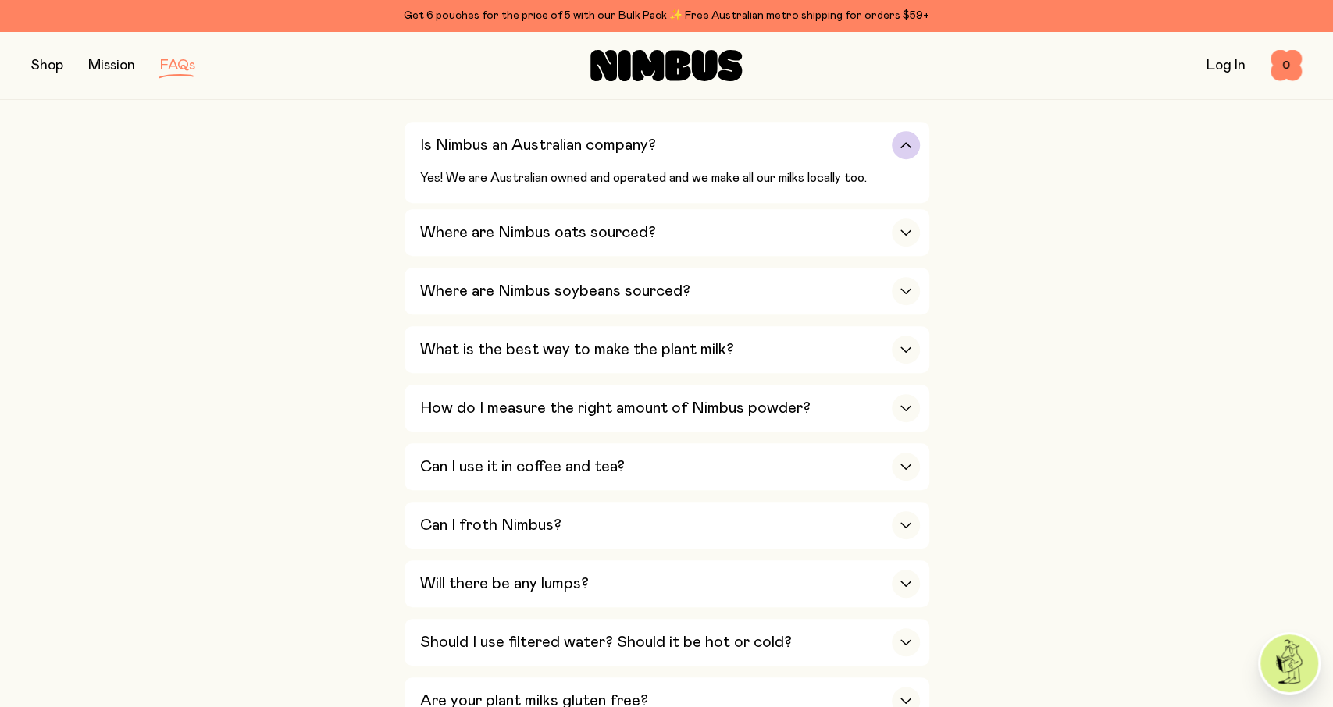
click at [692, 155] on div "Is Nimbus an Australian company?" at bounding box center [670, 145] width 500 height 47
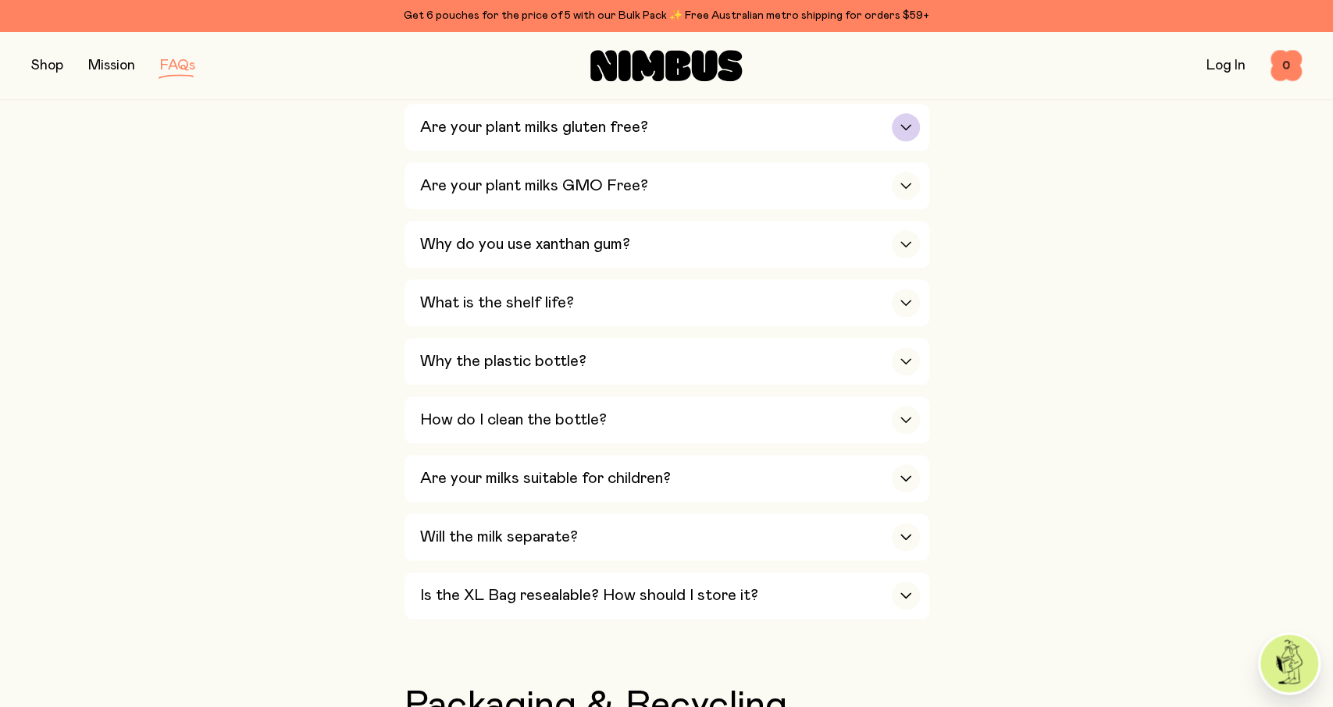
scroll to position [974, 0]
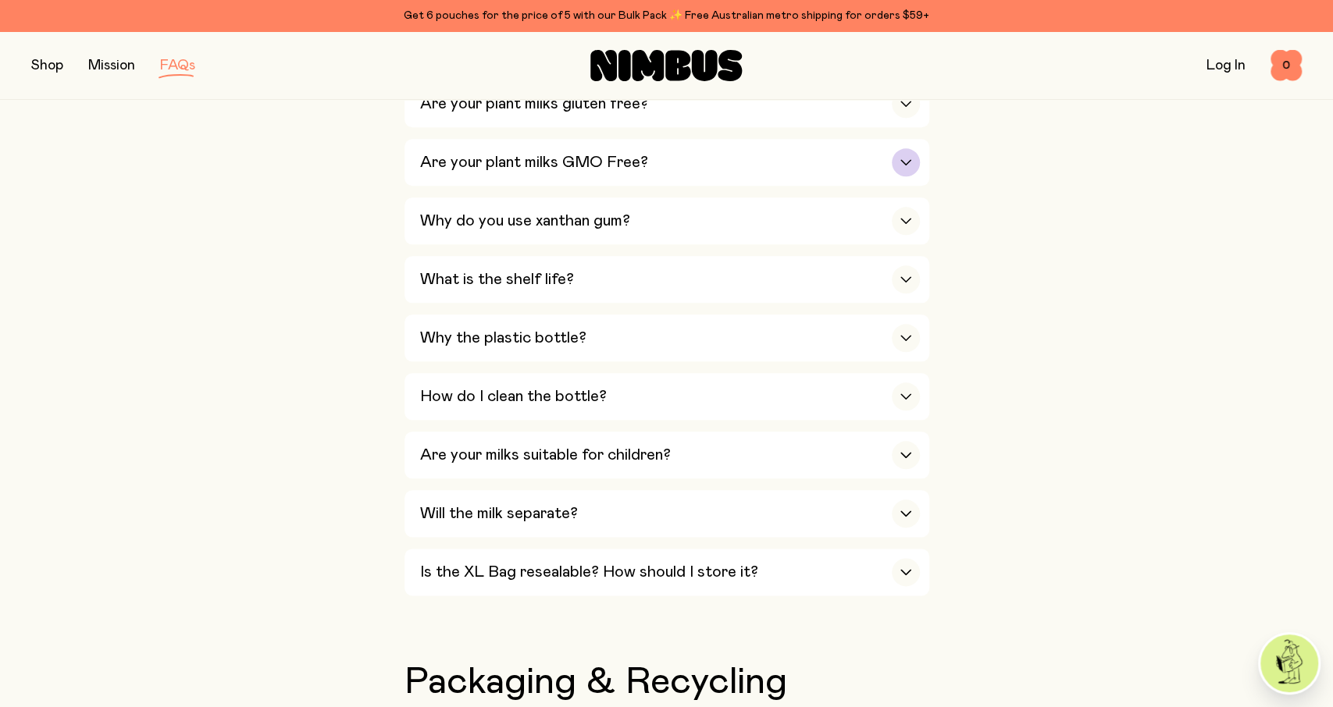
click at [677, 153] on div "Are your plant milks GMO Free?" at bounding box center [670, 162] width 500 height 47
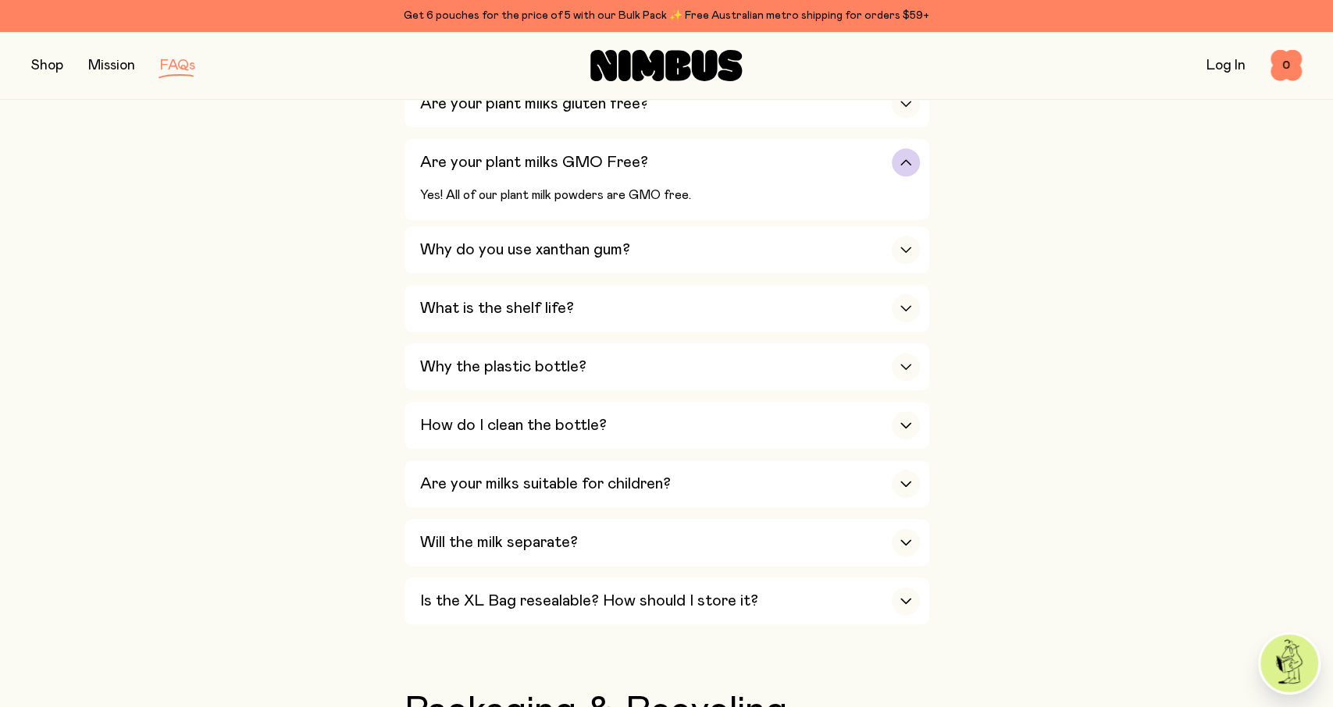
click at [677, 153] on div "Are your plant milks GMO Free?" at bounding box center [670, 162] width 500 height 47
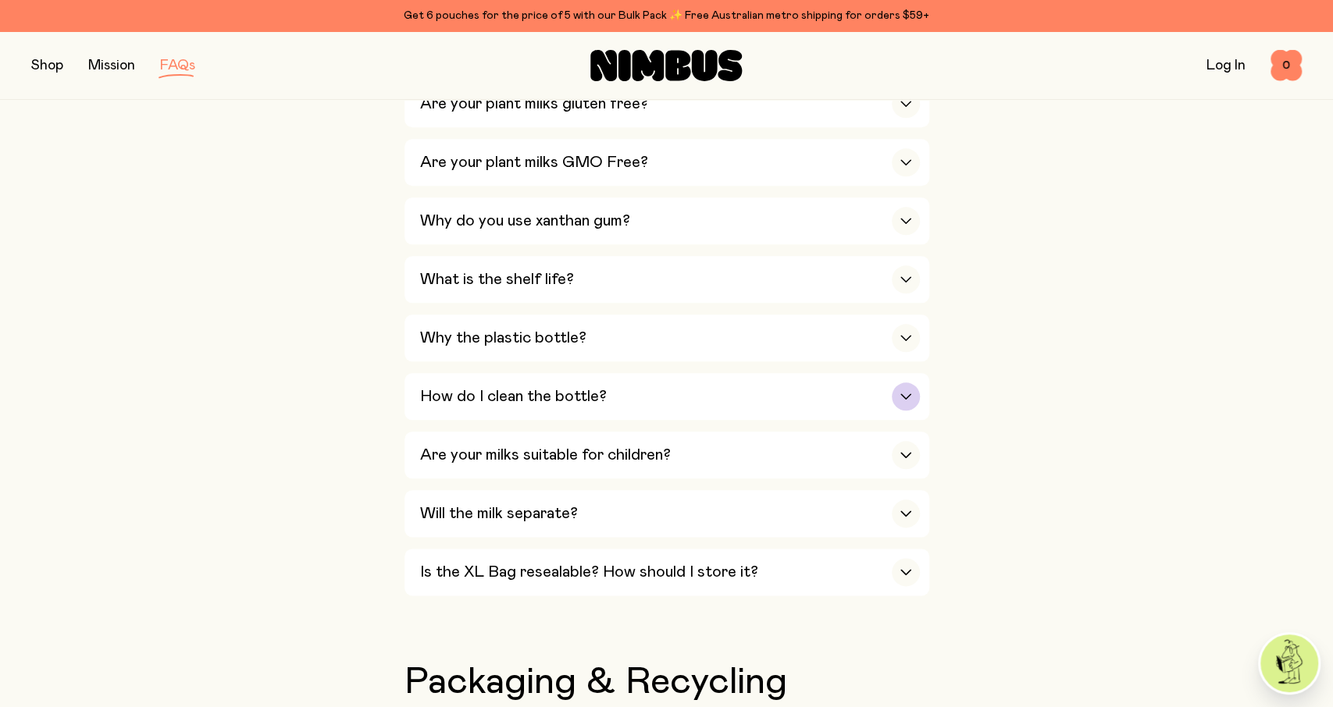
click at [648, 404] on div "How do I clean the bottle?" at bounding box center [670, 396] width 500 height 47
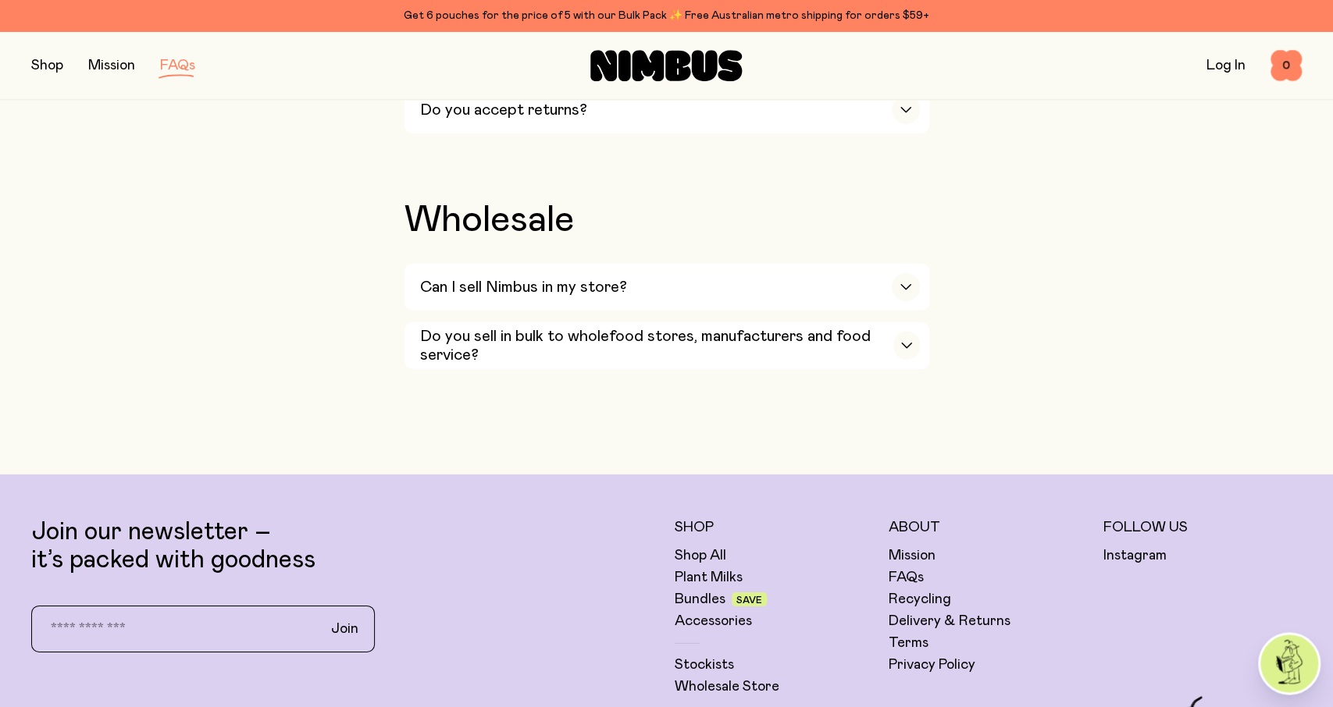
scroll to position [3004, 0]
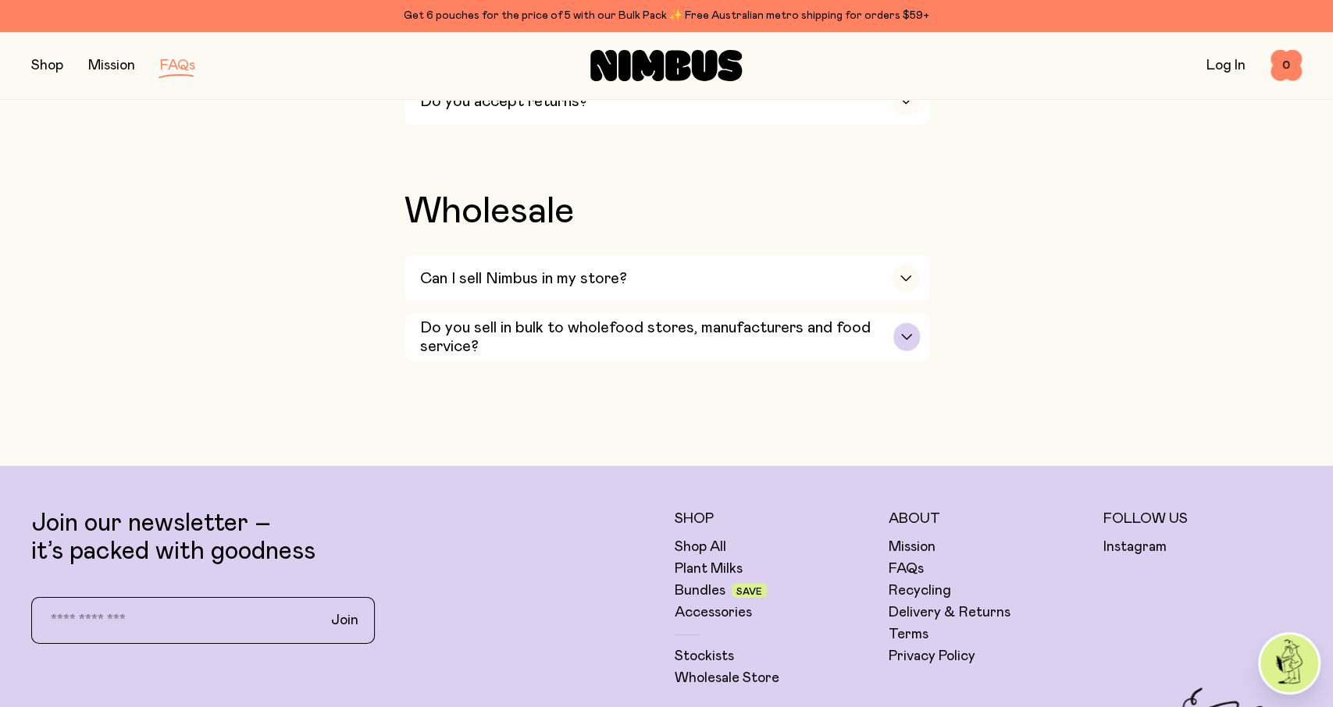
click at [644, 318] on h3 "Do you sell in bulk to wholefood stores, manufacturers and food service?" at bounding box center [657, 336] width 474 height 37
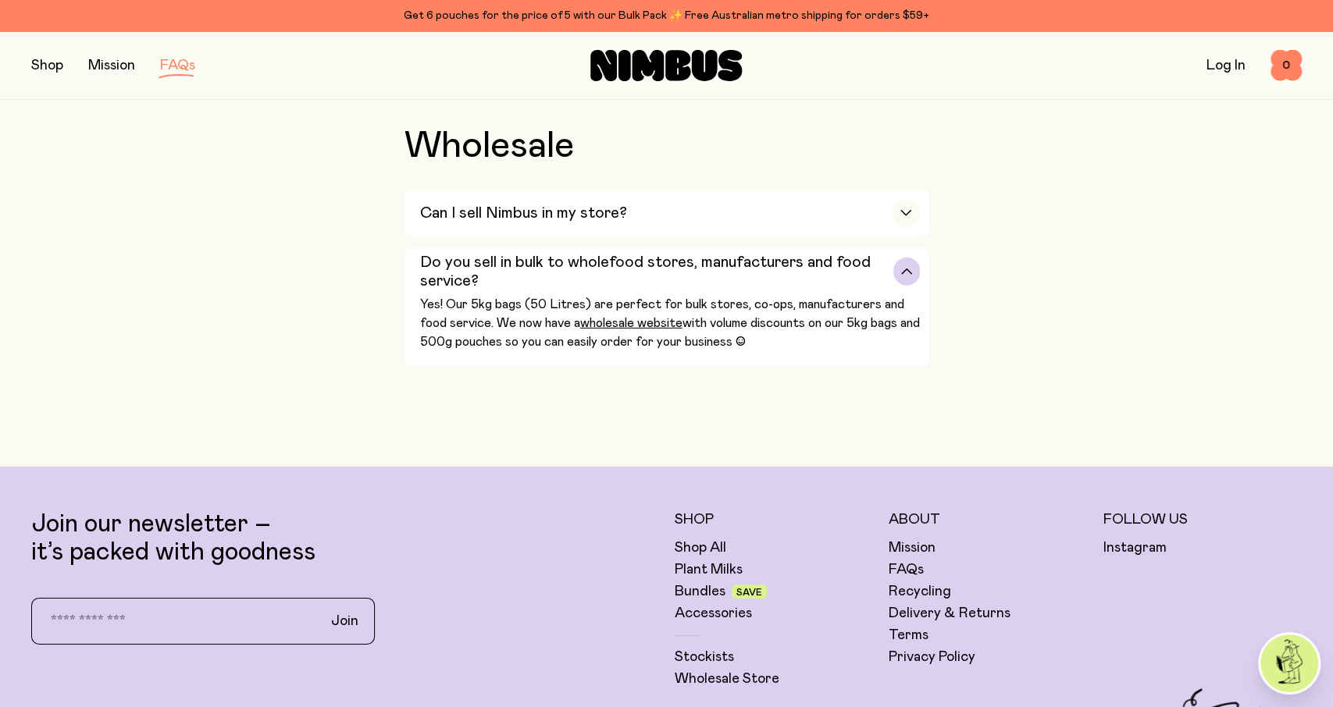
scroll to position [3455, 0]
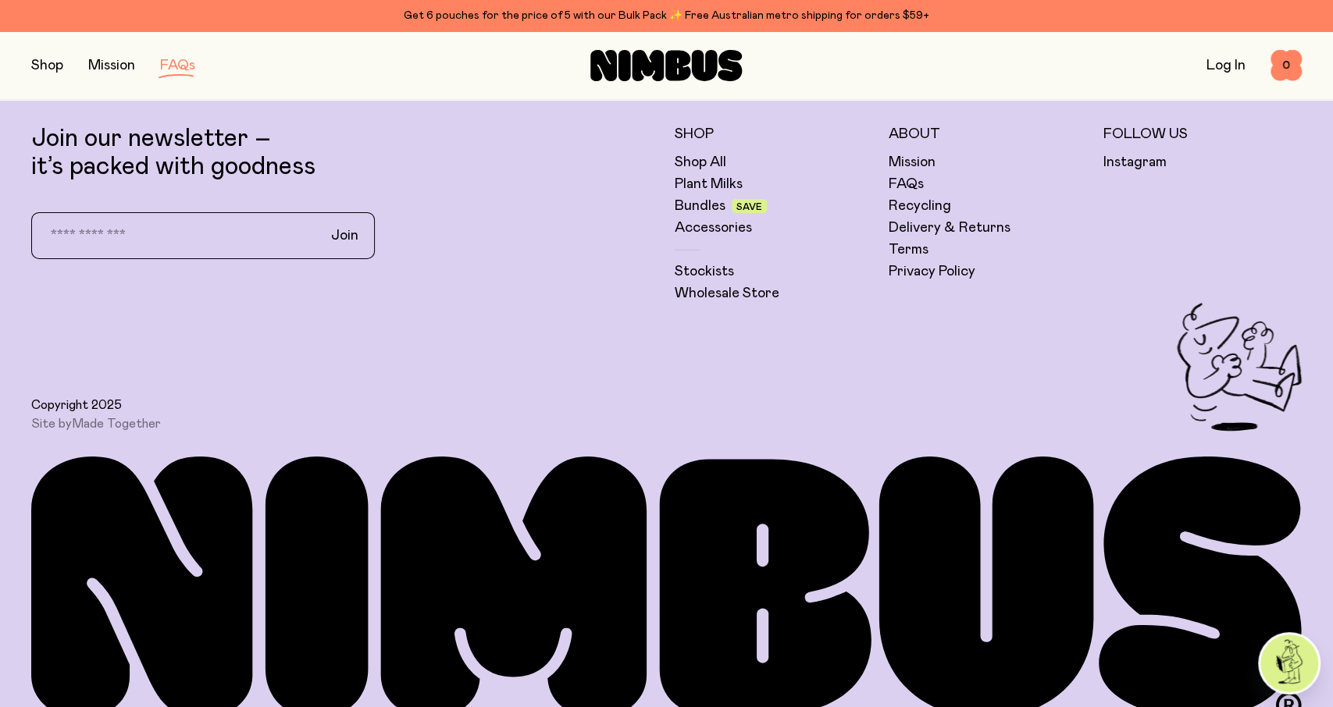
click at [928, 125] on h5 "About" at bounding box center [987, 134] width 199 height 19
click at [910, 153] on link "Mission" at bounding box center [911, 162] width 47 height 19
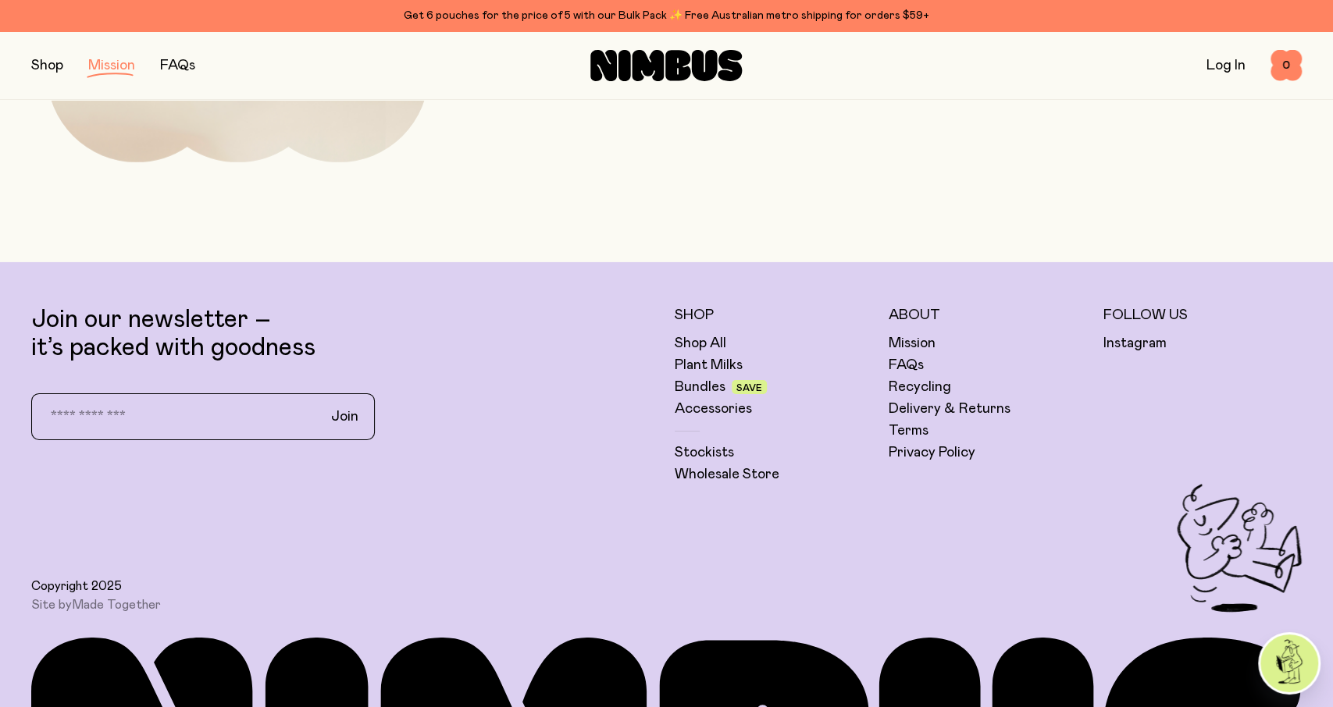
scroll to position [3329, 0]
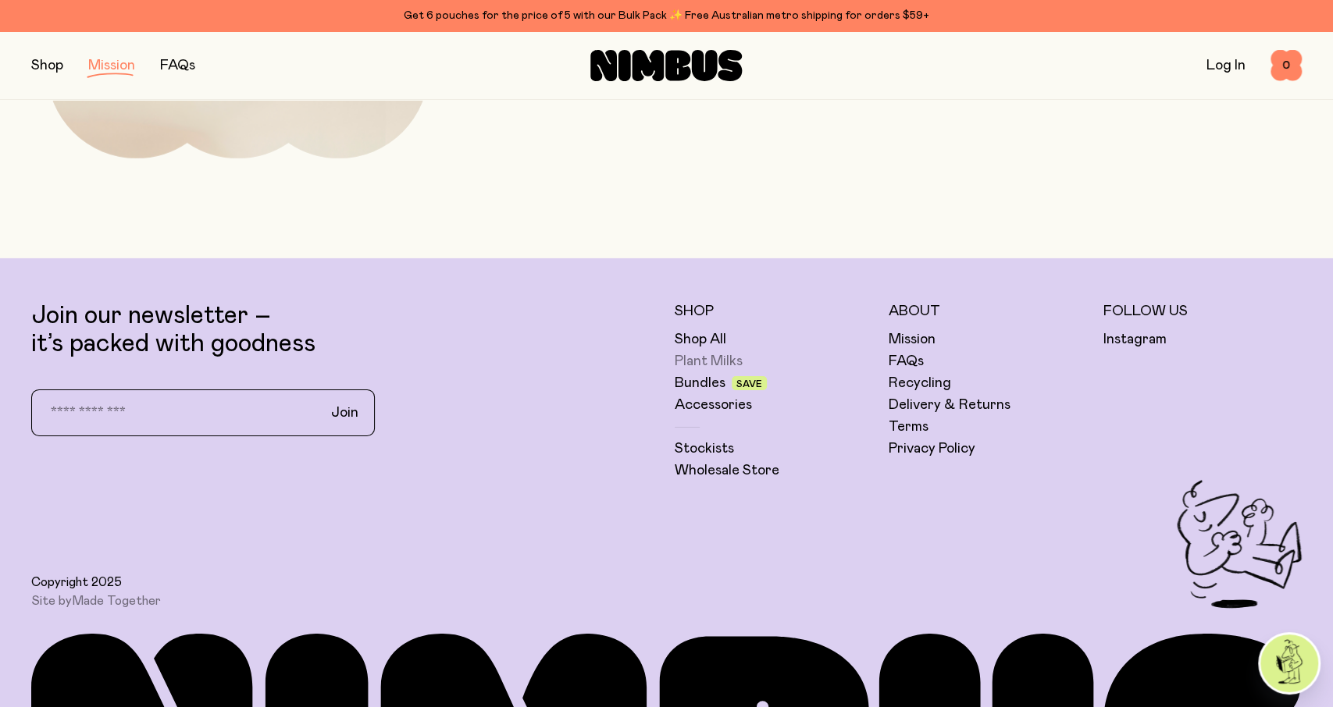
click at [721, 361] on link "Plant Milks" at bounding box center [708, 361] width 68 height 19
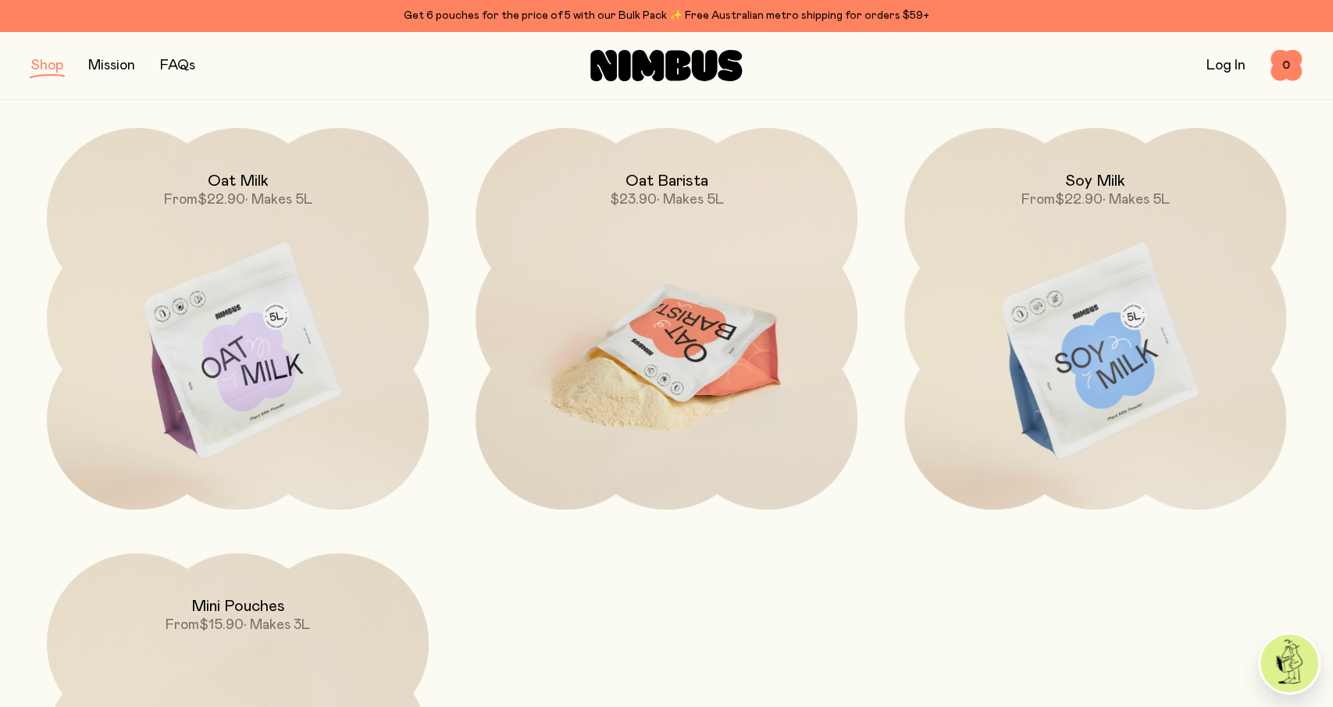
scroll to position [244, 0]
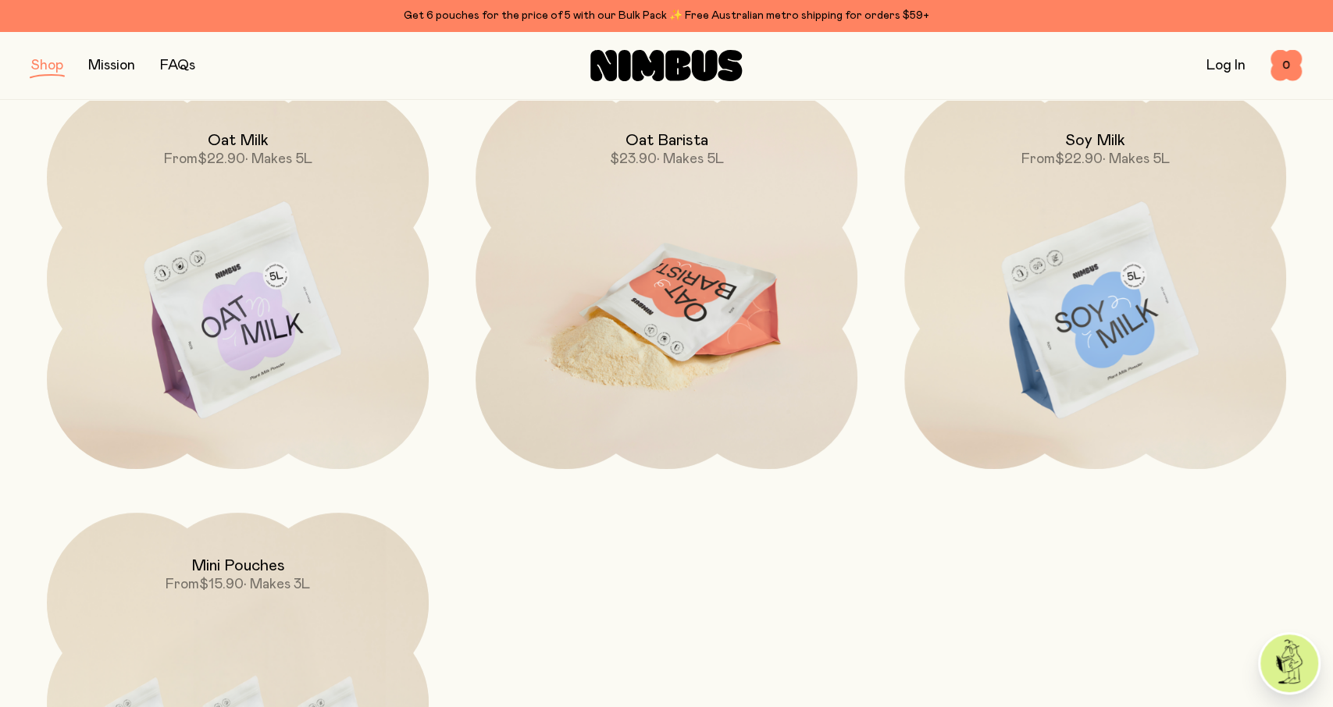
drag, startPoint x: 678, startPoint y: 313, endPoint x: 671, endPoint y: 299, distance: 15.7
click at [678, 312] on img at bounding box center [666, 311] width 382 height 449
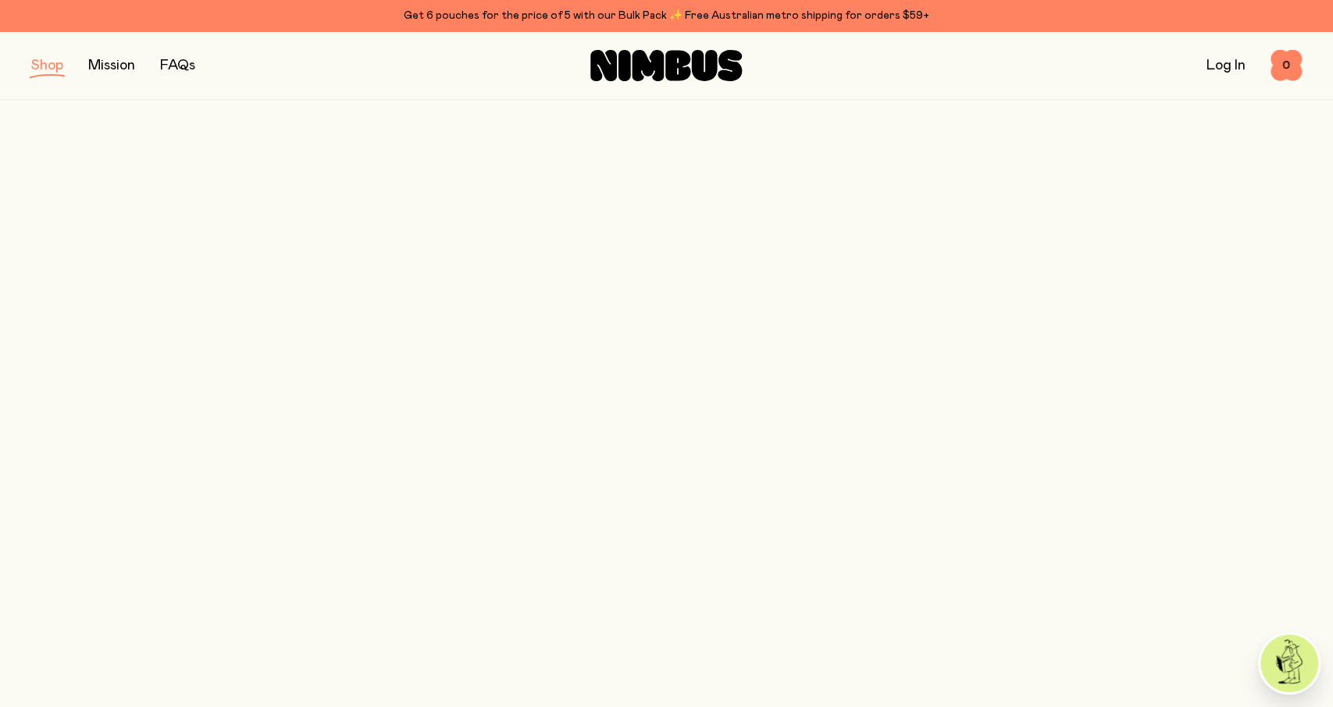
scroll to position [244, 0]
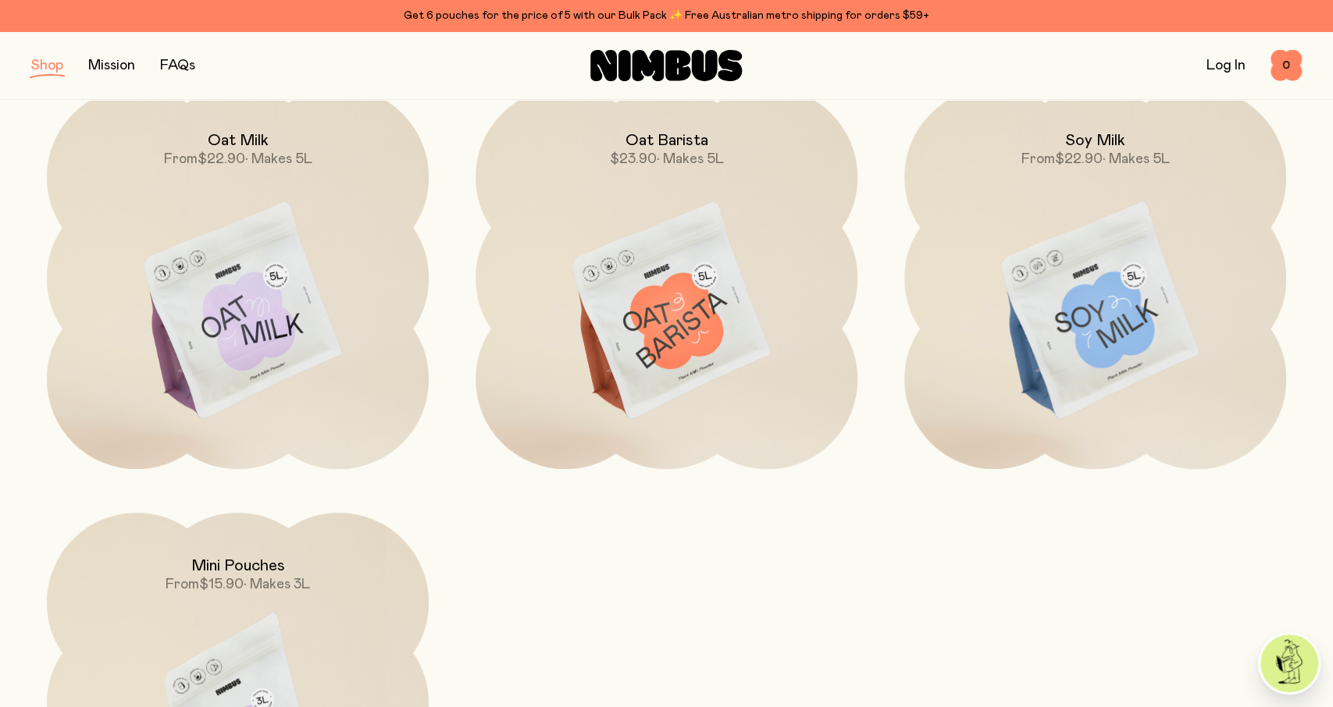
click at [262, 554] on div "Mini Pouches From $15.90 • Makes 3L" at bounding box center [238, 553] width 382 height 81
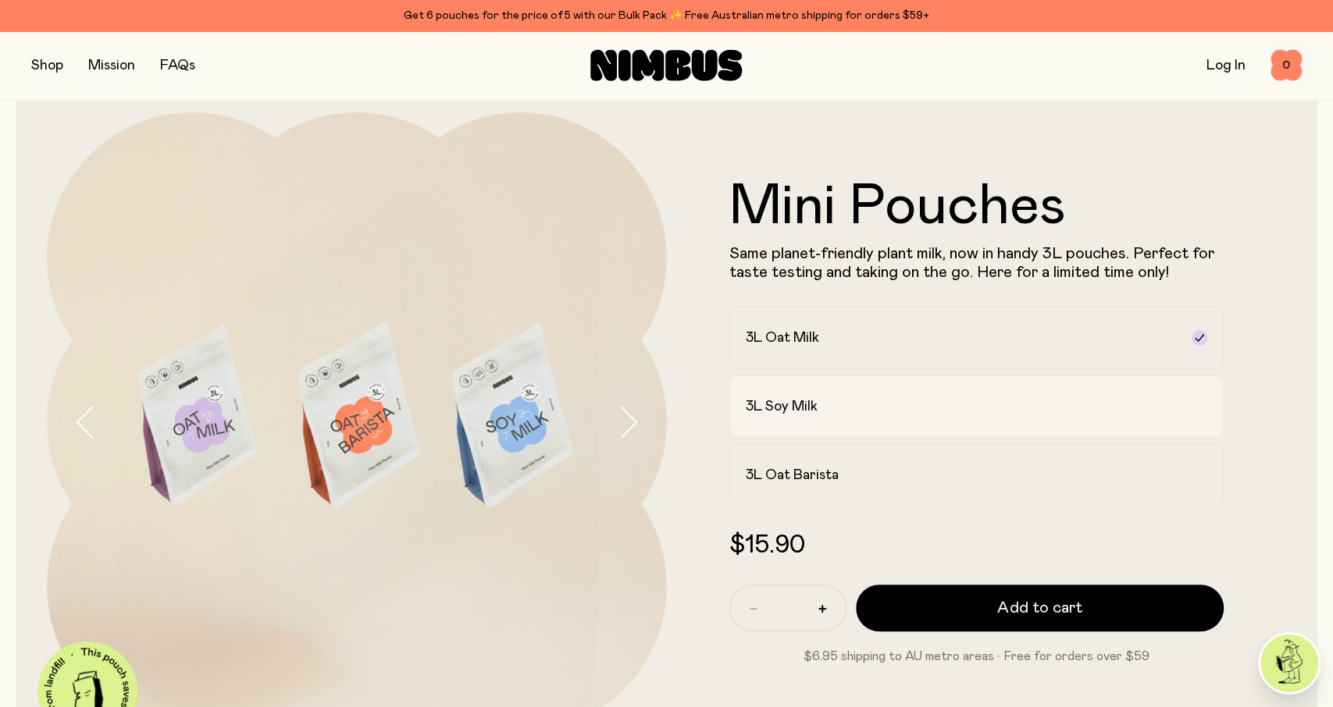
scroll to position [244, 0]
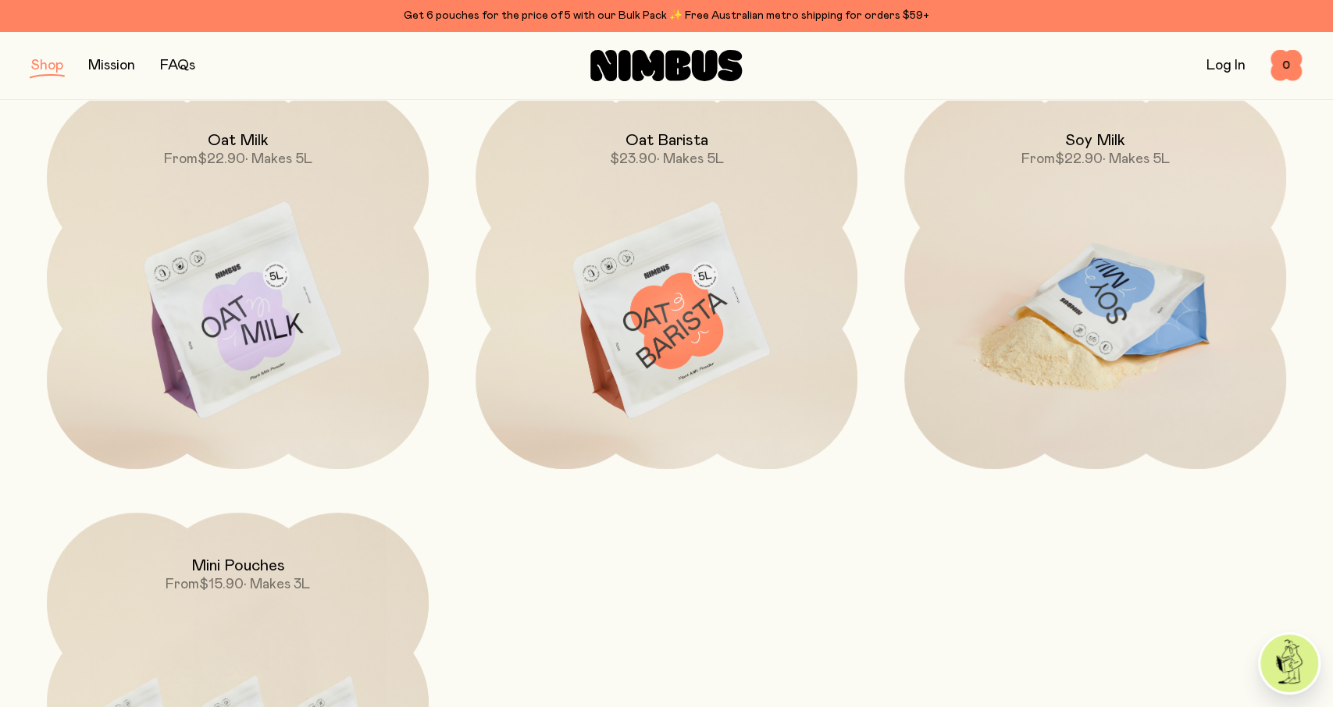
click at [1068, 254] on img at bounding box center [1095, 311] width 382 height 449
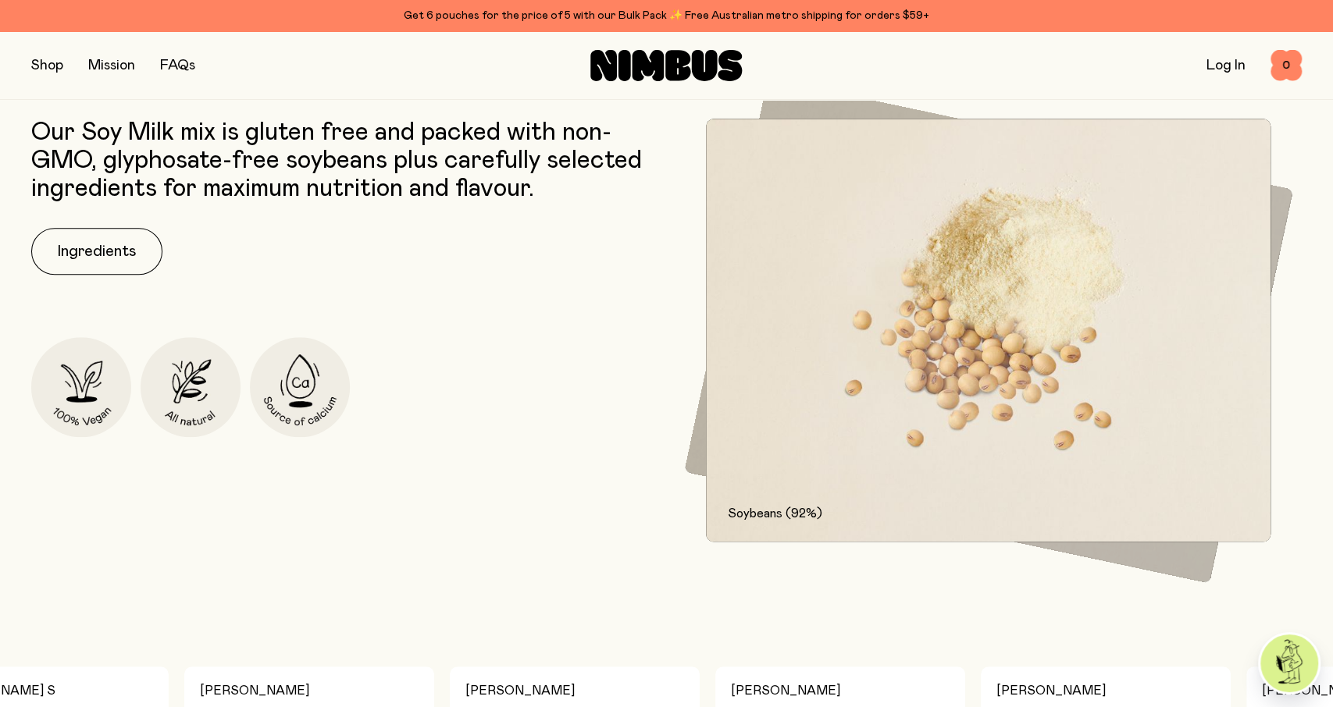
scroll to position [893, 0]
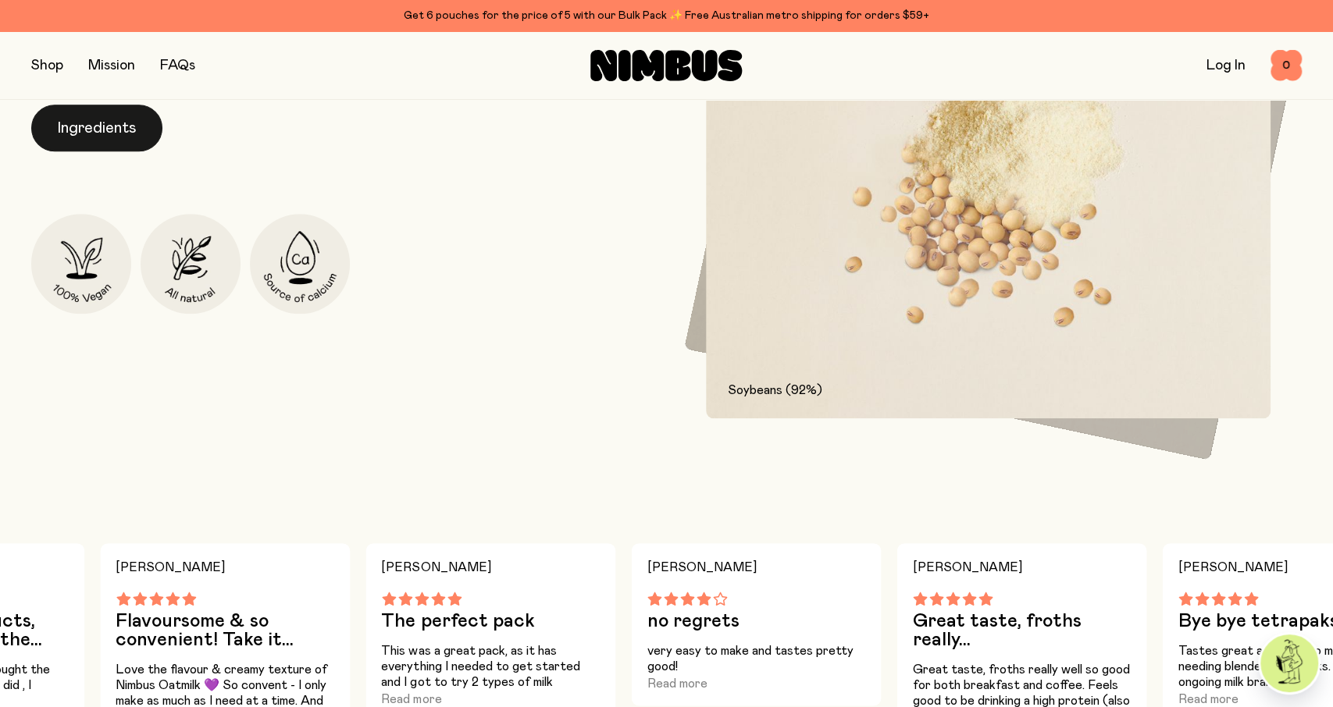
click at [80, 133] on button "Ingredients" at bounding box center [96, 128] width 131 height 47
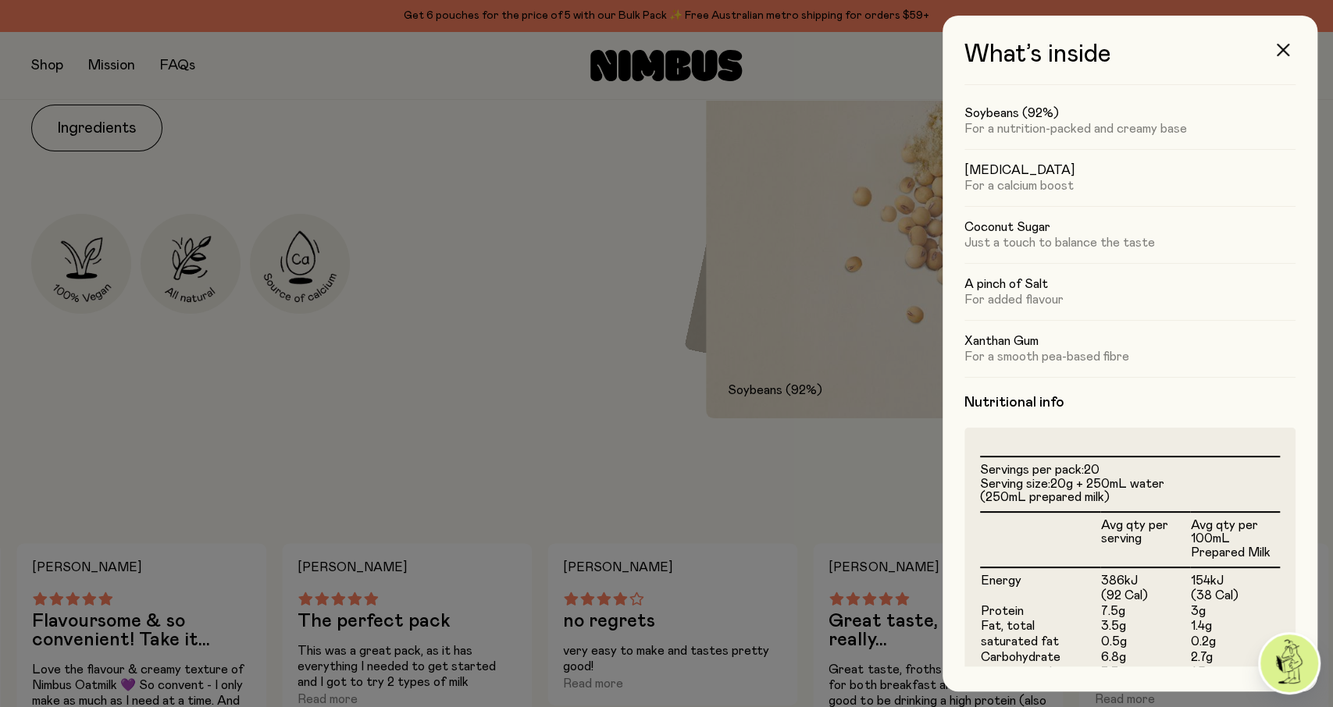
scroll to position [301, 0]
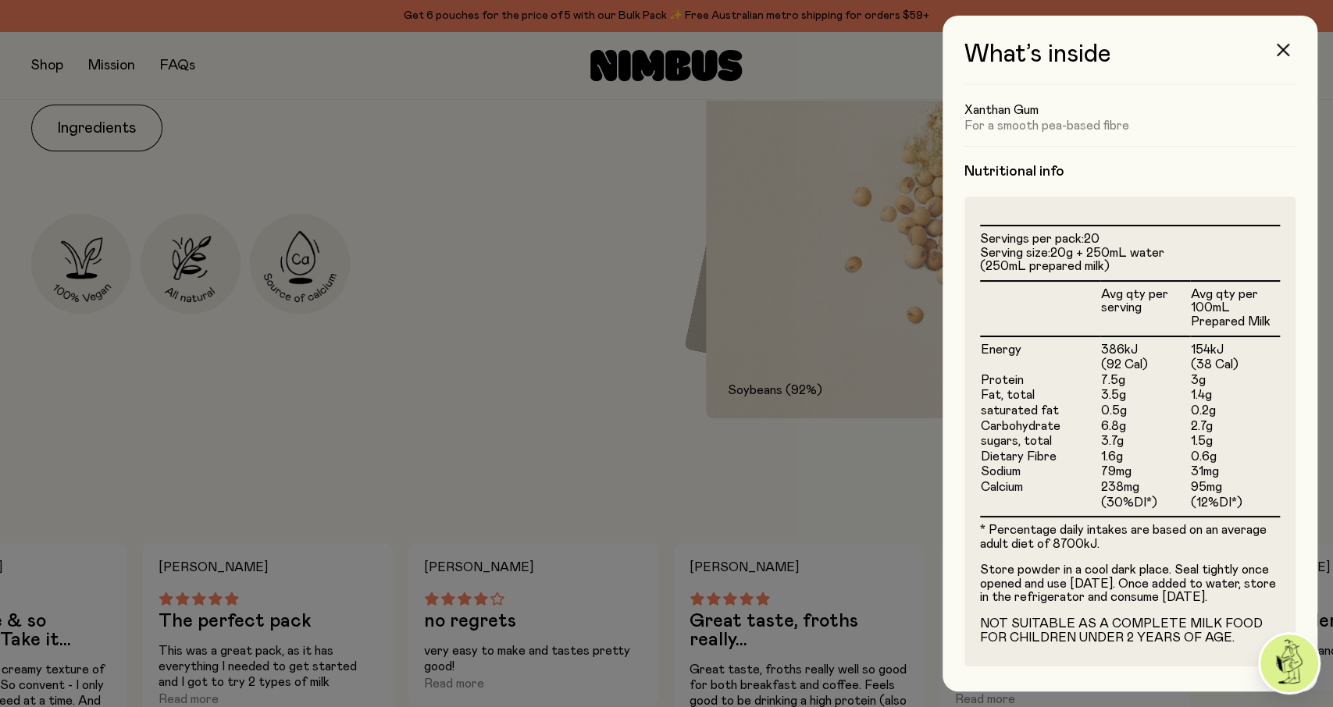
click at [407, 243] on div at bounding box center [666, 353] width 1333 height 707
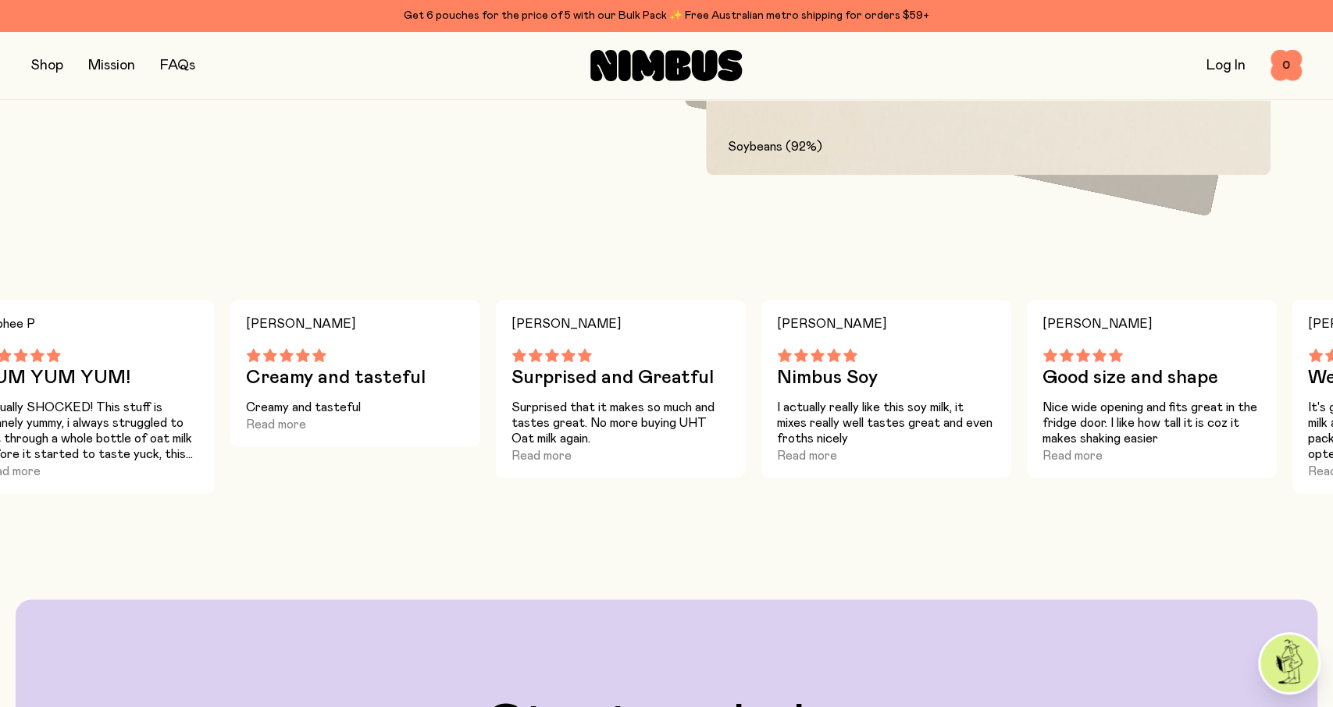
scroll to position [812, 0]
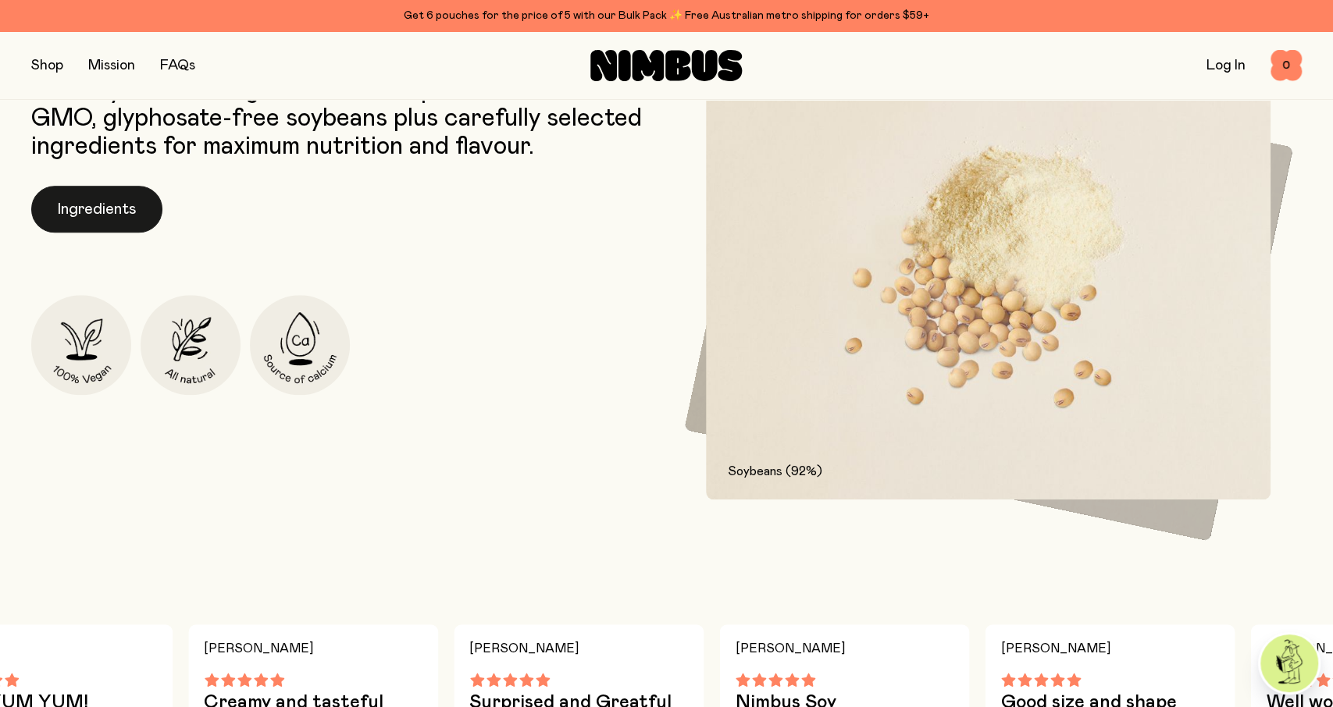
click at [118, 212] on button "Ingredients" at bounding box center [96, 209] width 131 height 47
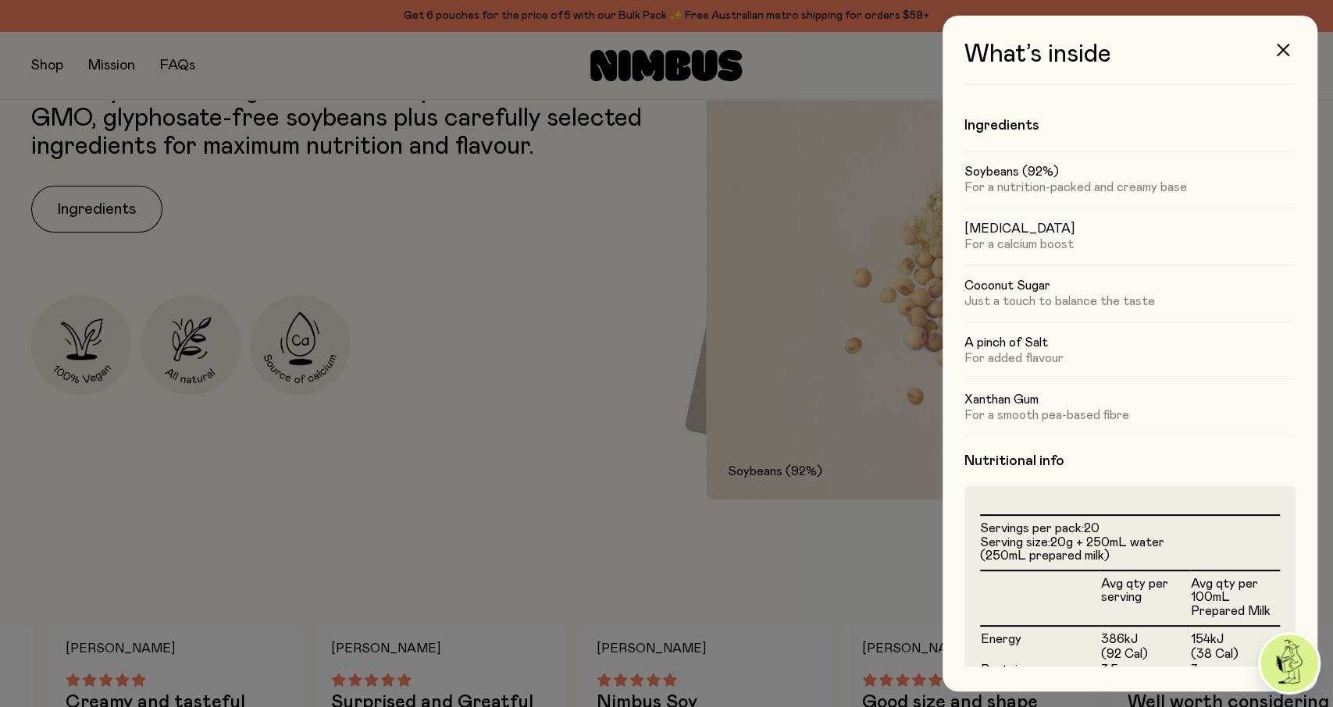
scroll to position [301, 0]
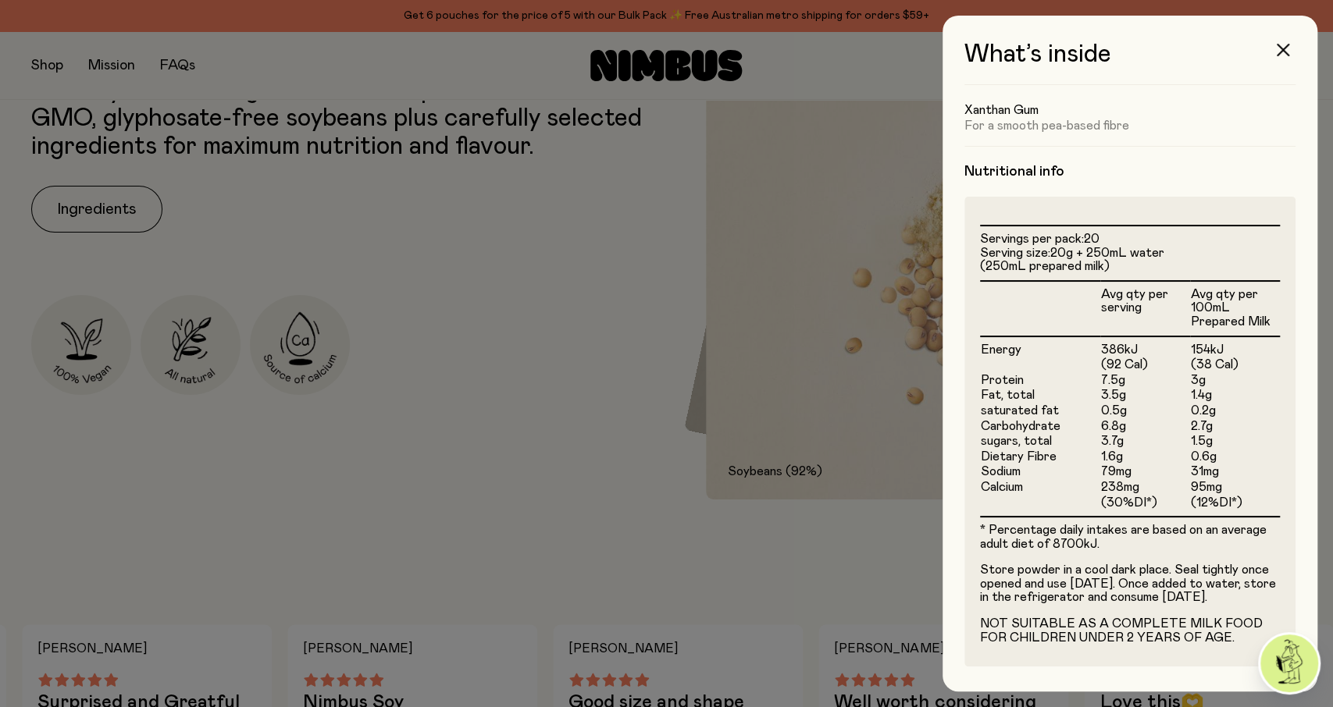
click at [471, 473] on div at bounding box center [666, 353] width 1333 height 707
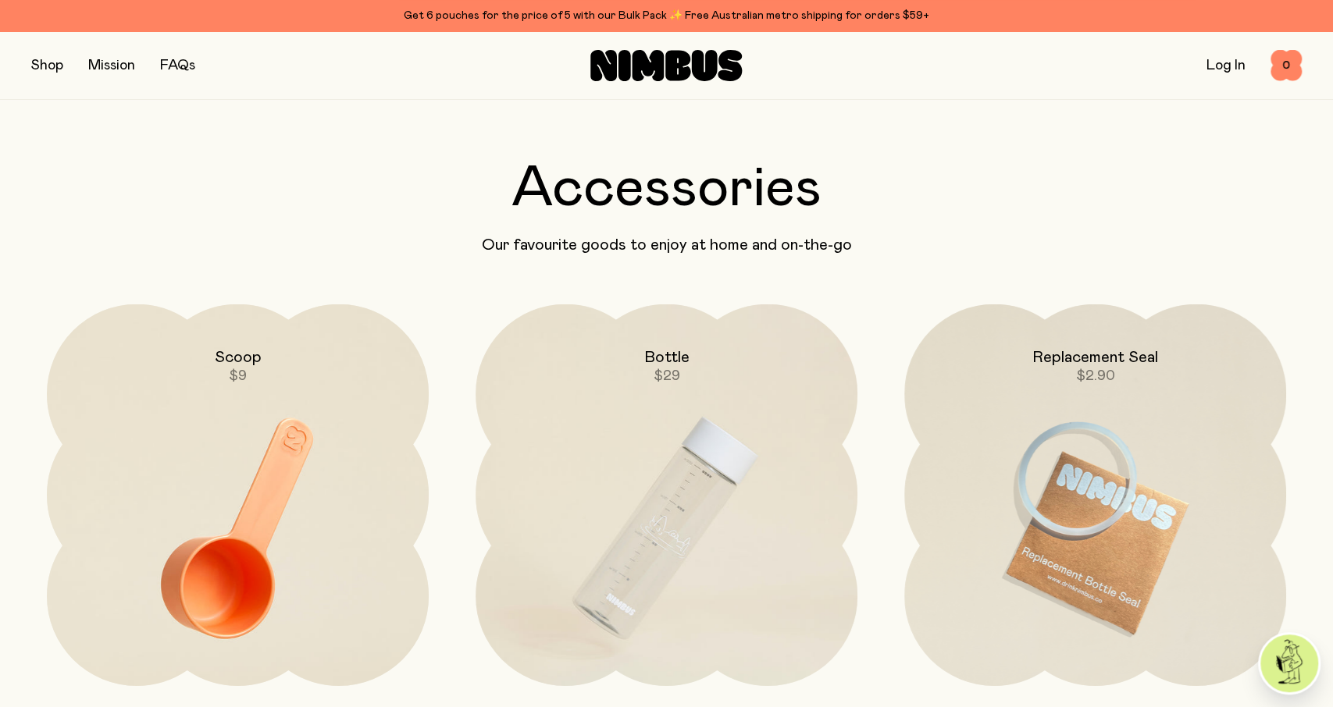
scroll to position [3735, 0]
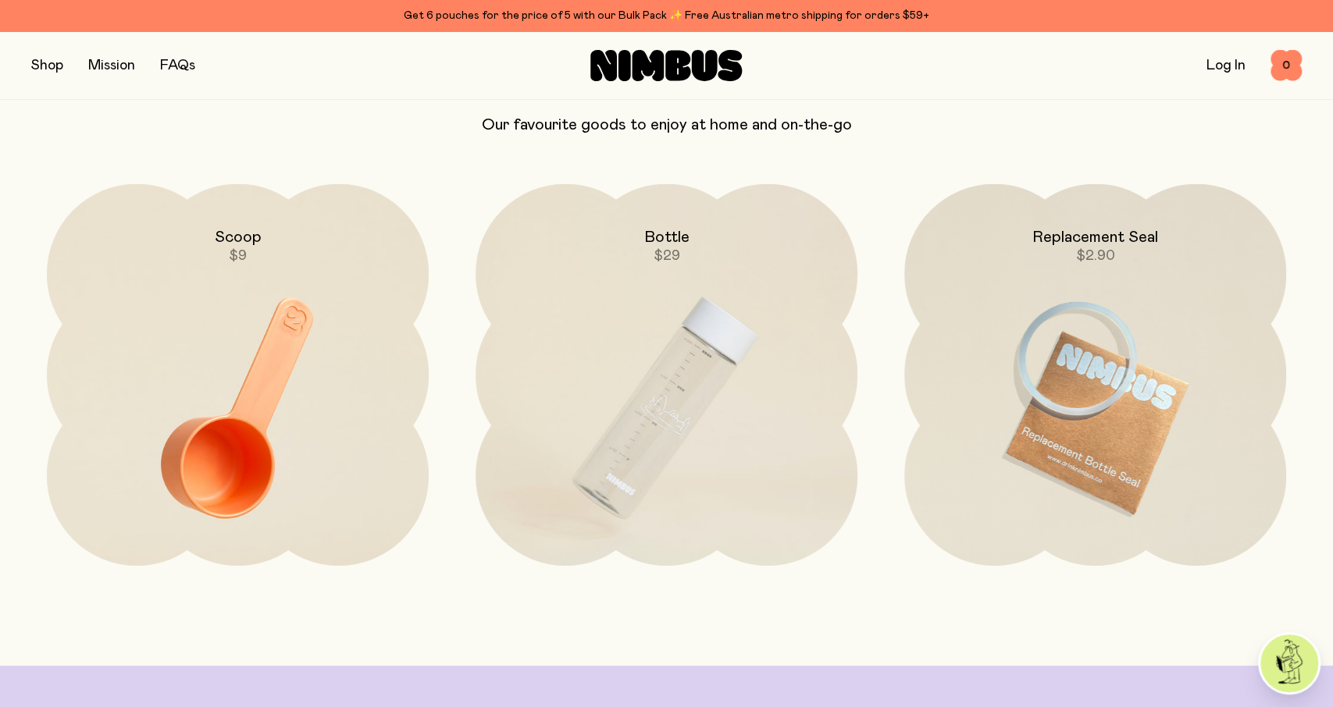
click at [577, 504] on img at bounding box center [666, 408] width 382 height 449
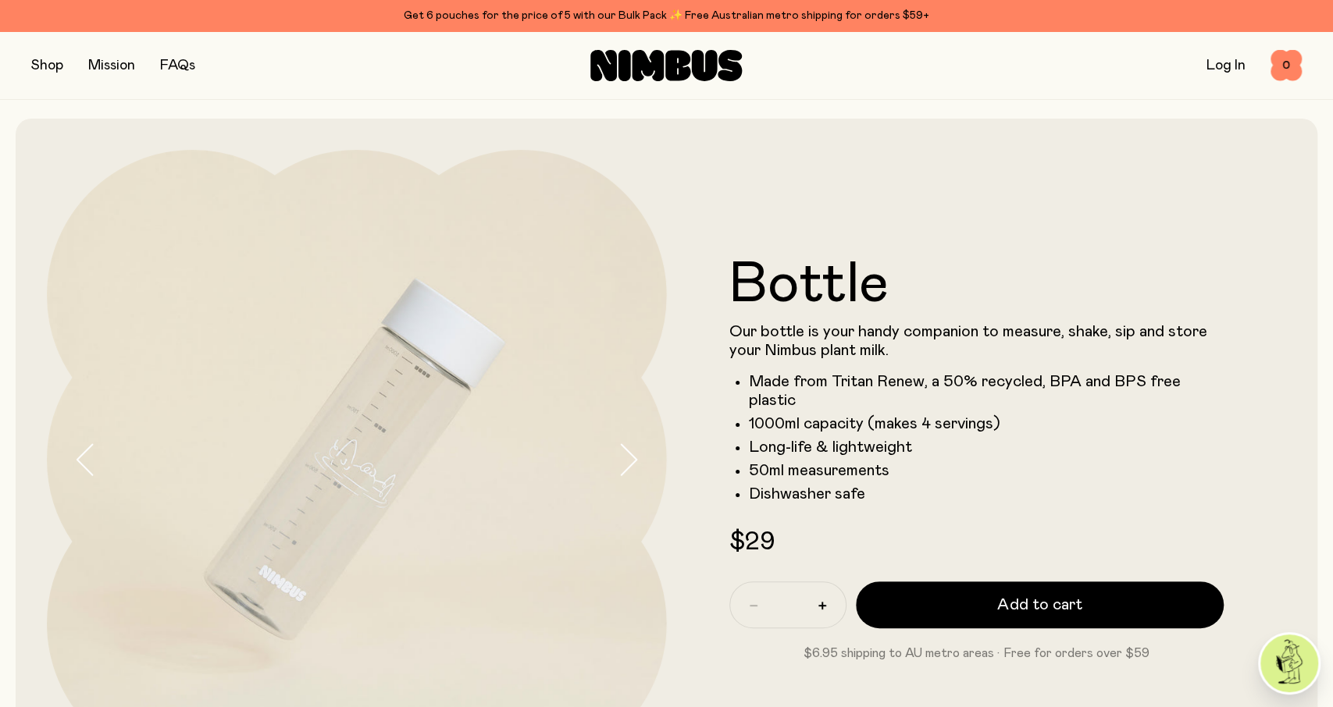
click at [617, 477] on button "button" at bounding box center [642, 460] width 50 height 620
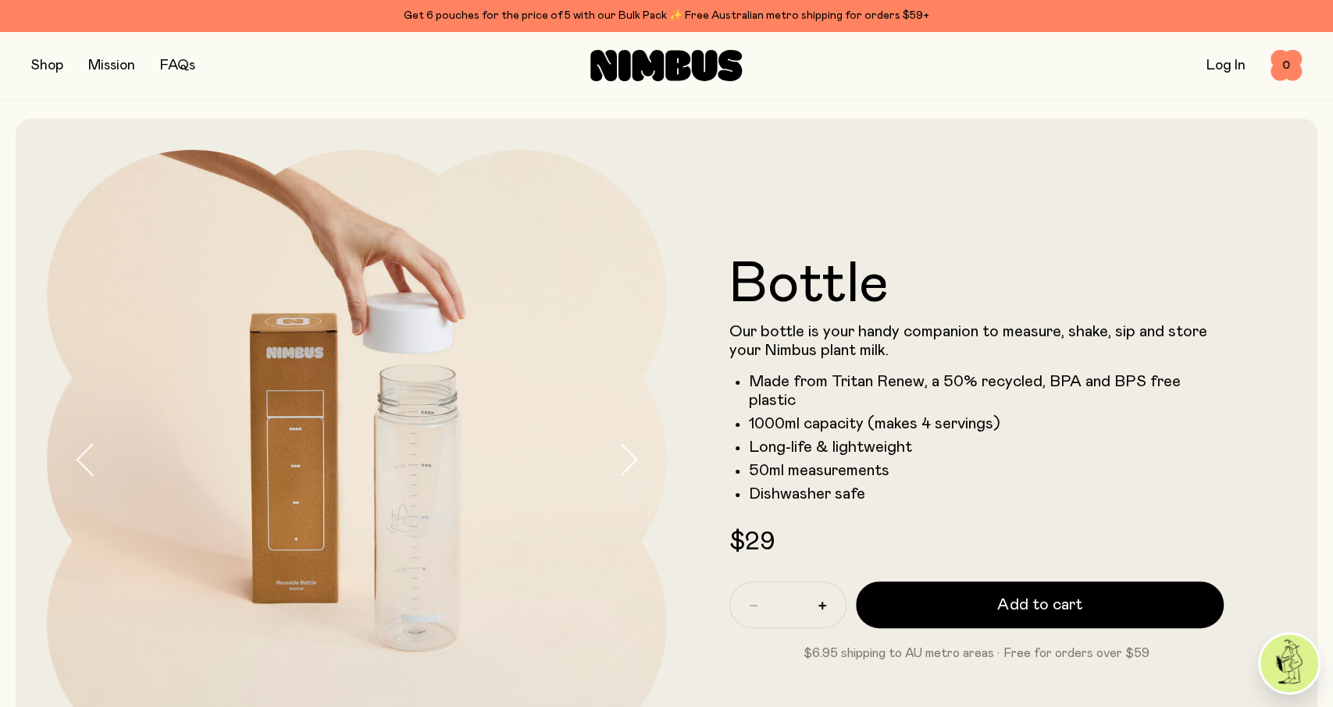
click at [617, 477] on button "button" at bounding box center [642, 460] width 50 height 620
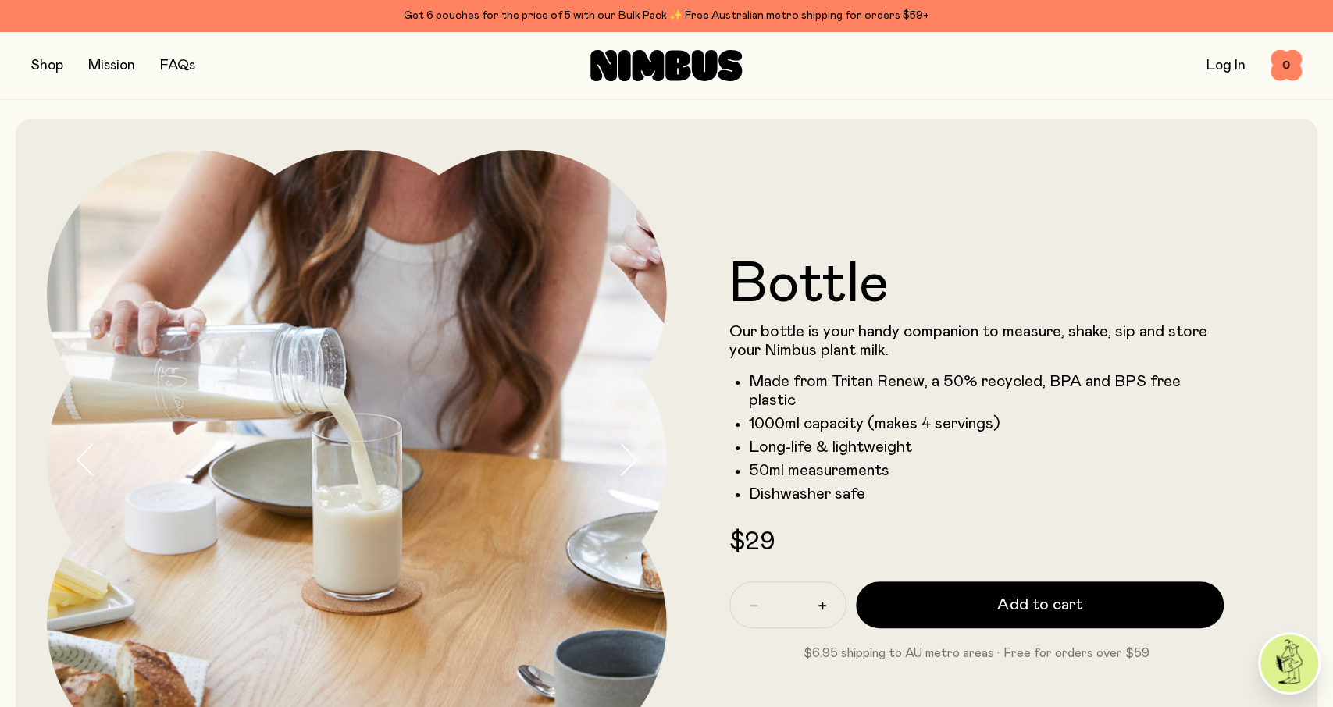
click at [617, 477] on button "button" at bounding box center [642, 460] width 50 height 620
